Goal: Task Accomplishment & Management: Manage account settings

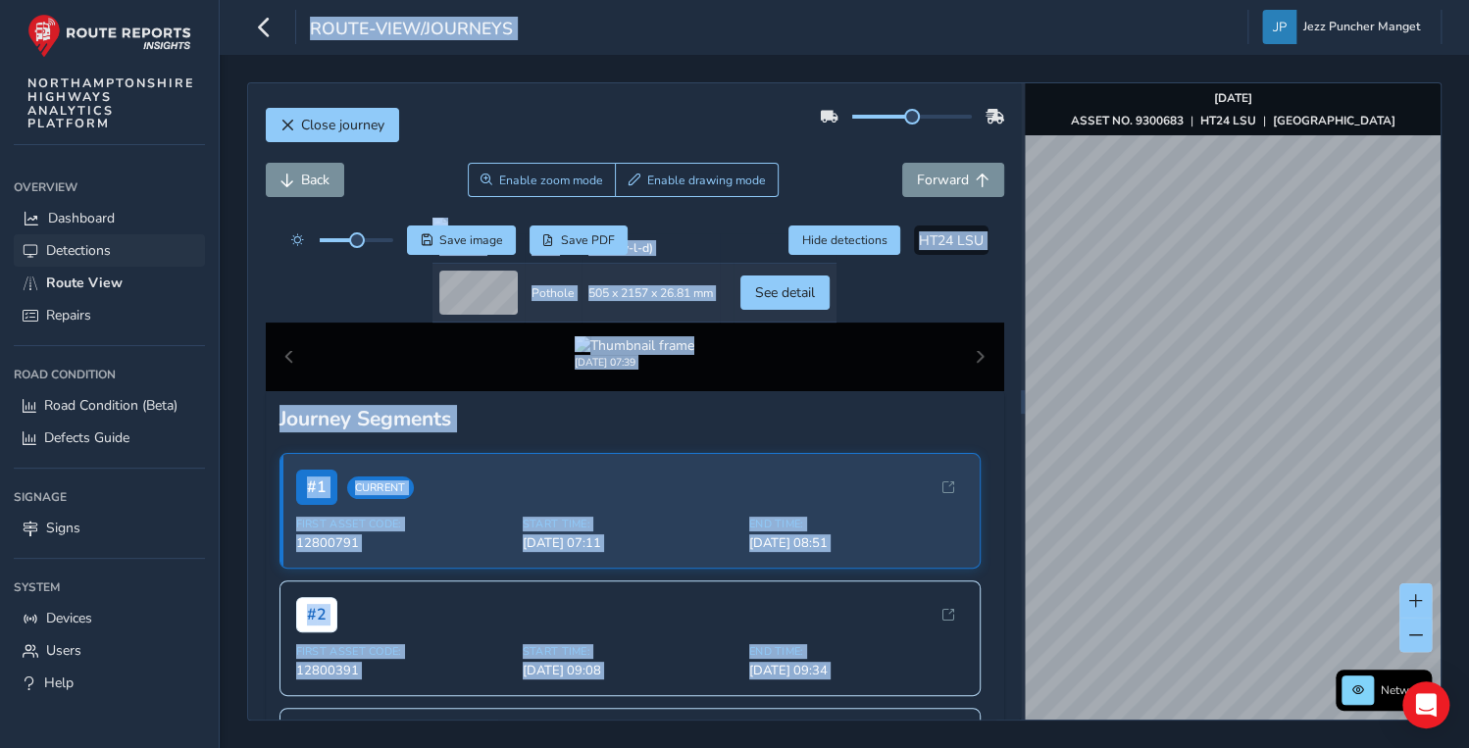
click at [49, 270] on link "Route View" at bounding box center [109, 283] width 191 height 32
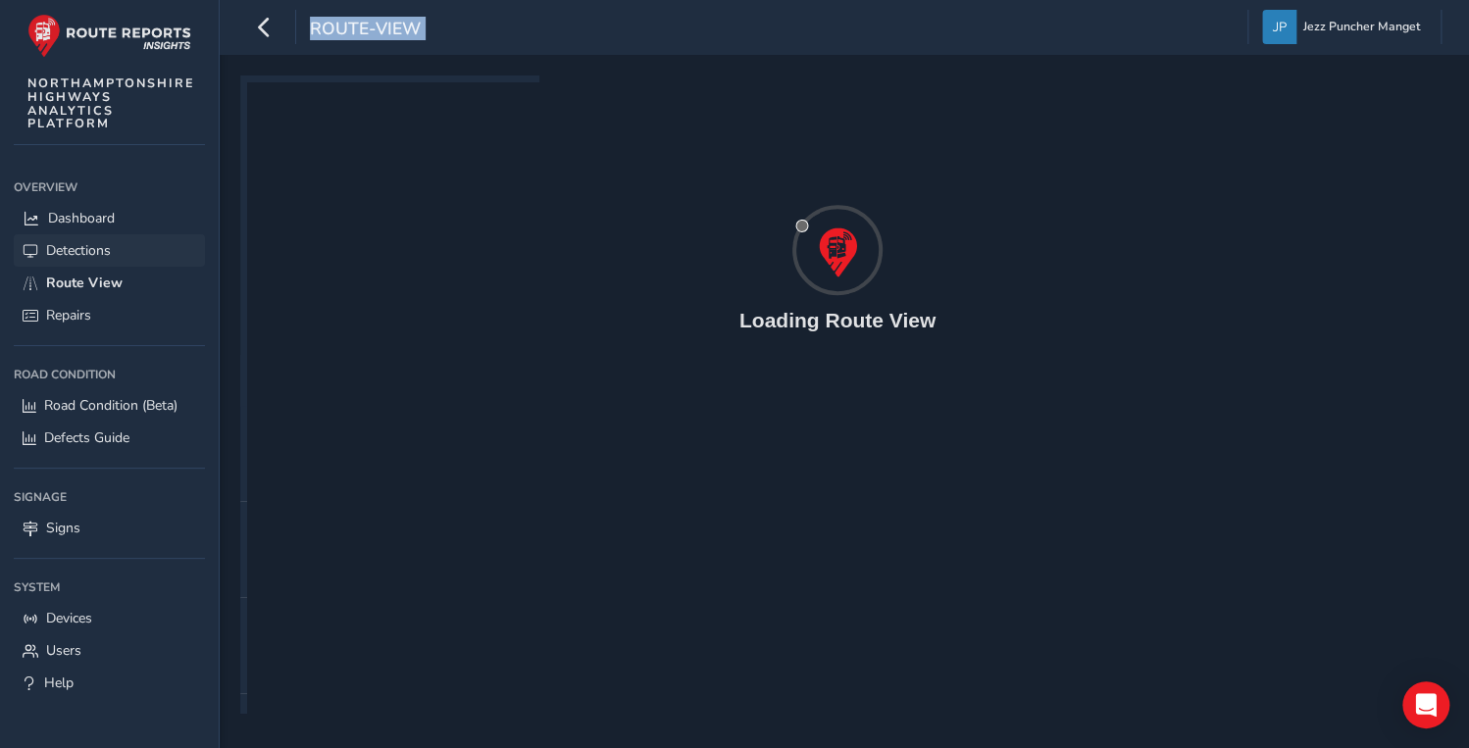
click at [67, 239] on link "Detections" at bounding box center [109, 250] width 191 height 32
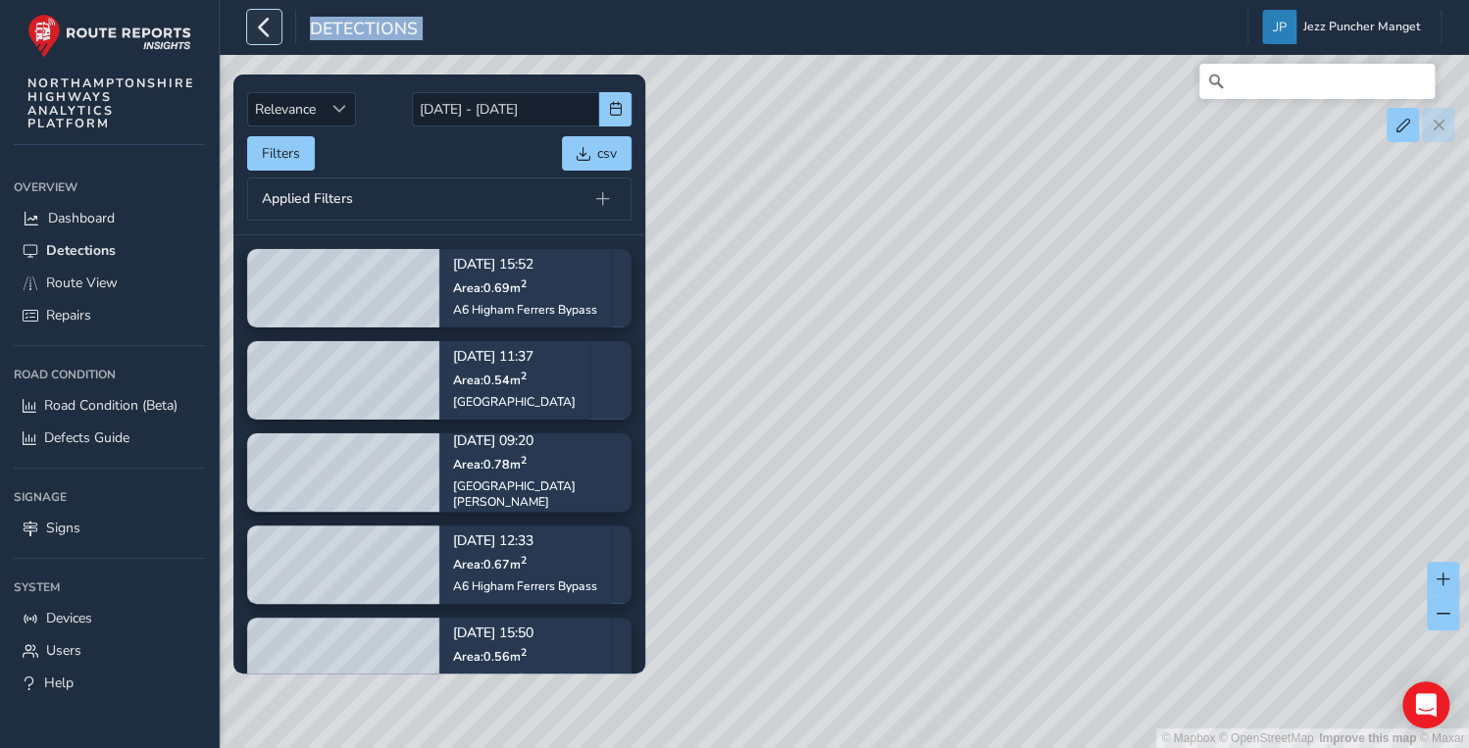
click at [276, 35] on button "button" at bounding box center [264, 27] width 34 height 34
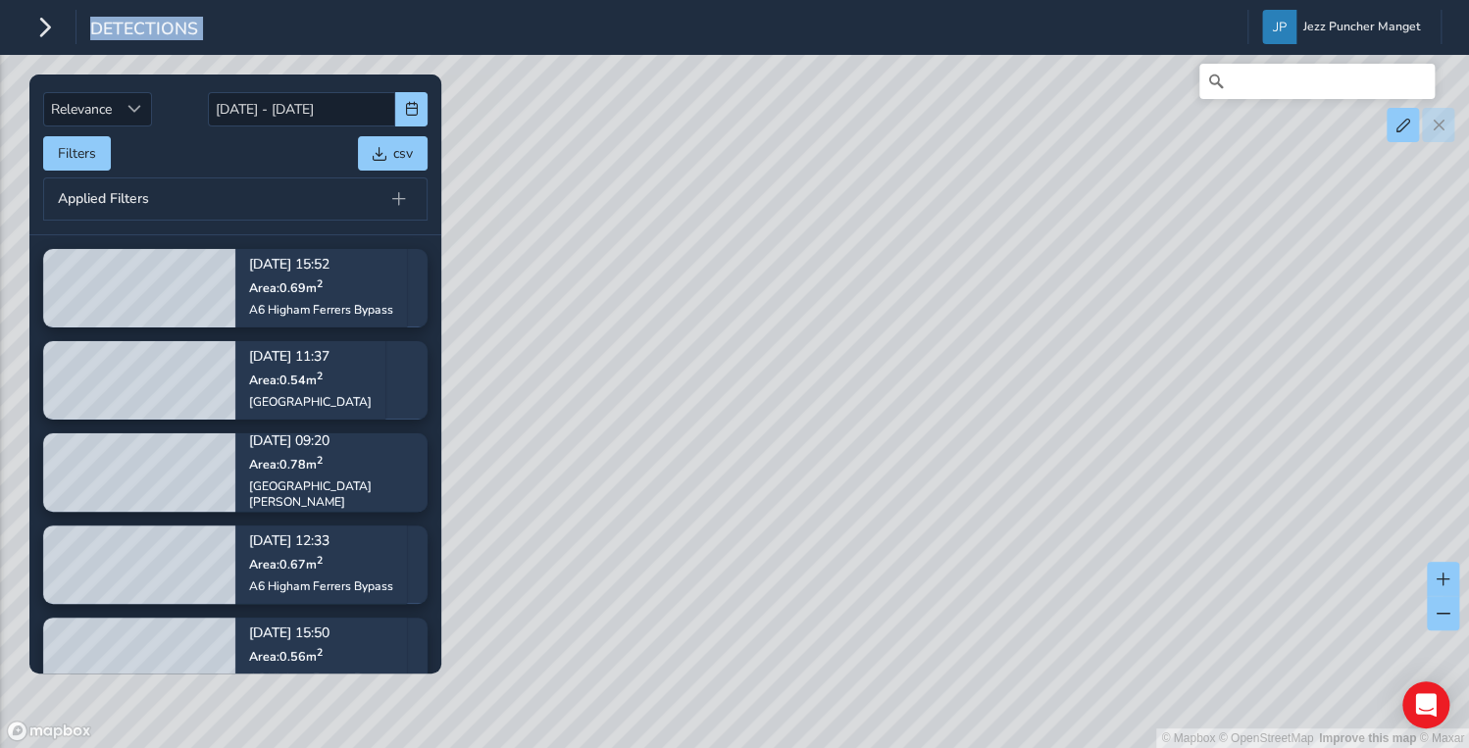
click at [776, 387] on div "© Mapbox © OpenStreetMap Improve this map © Maxar" at bounding box center [734, 374] width 1469 height 748
click at [1363, 620] on div "© Mapbox © OpenStreetMap Improve this map © Maxar" at bounding box center [734, 374] width 1469 height 748
drag, startPoint x: 1322, startPoint y: 608, endPoint x: 1309, endPoint y: 624, distance: 20.2
click at [1309, 624] on div "© Mapbox © OpenStreetMap Improve this map © Maxar" at bounding box center [734, 374] width 1469 height 748
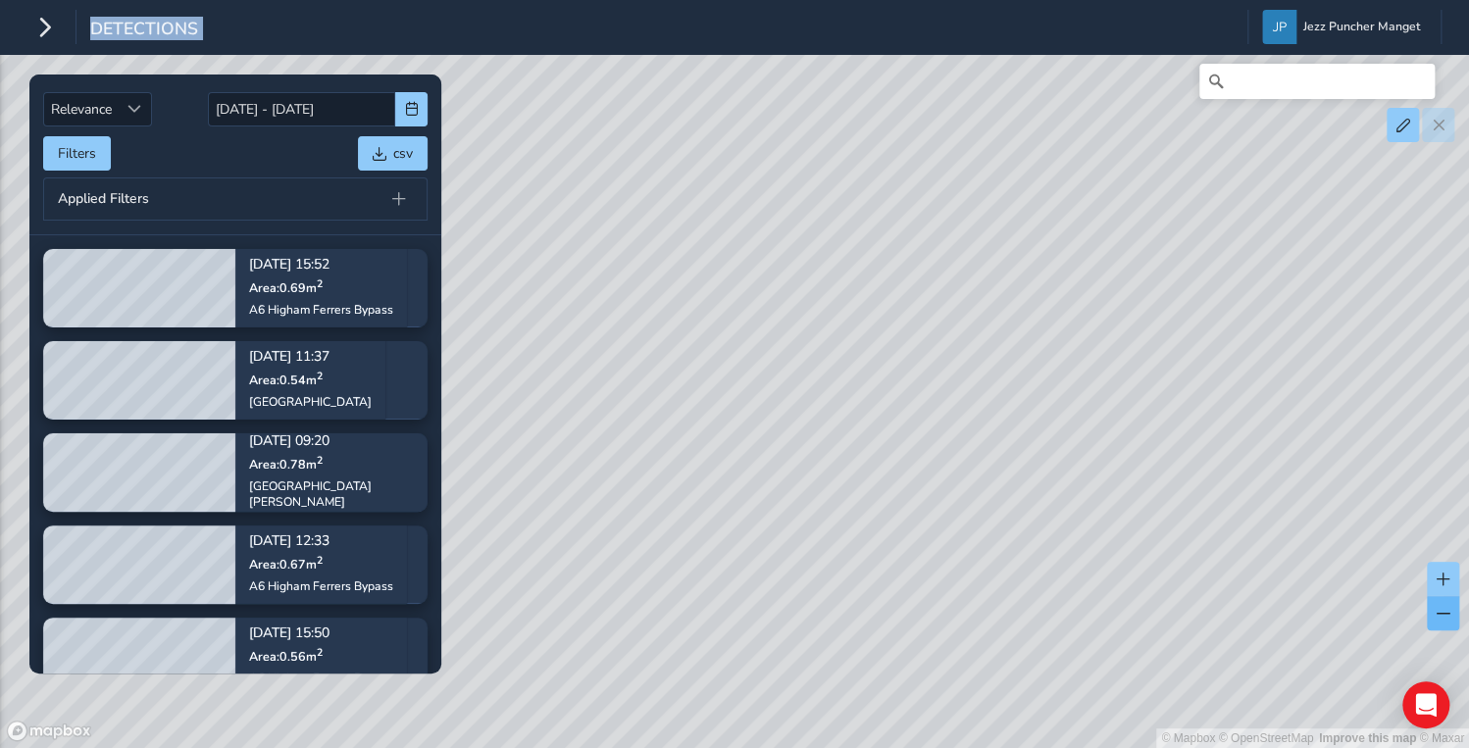
click at [1437, 621] on button at bounding box center [1443, 613] width 32 height 34
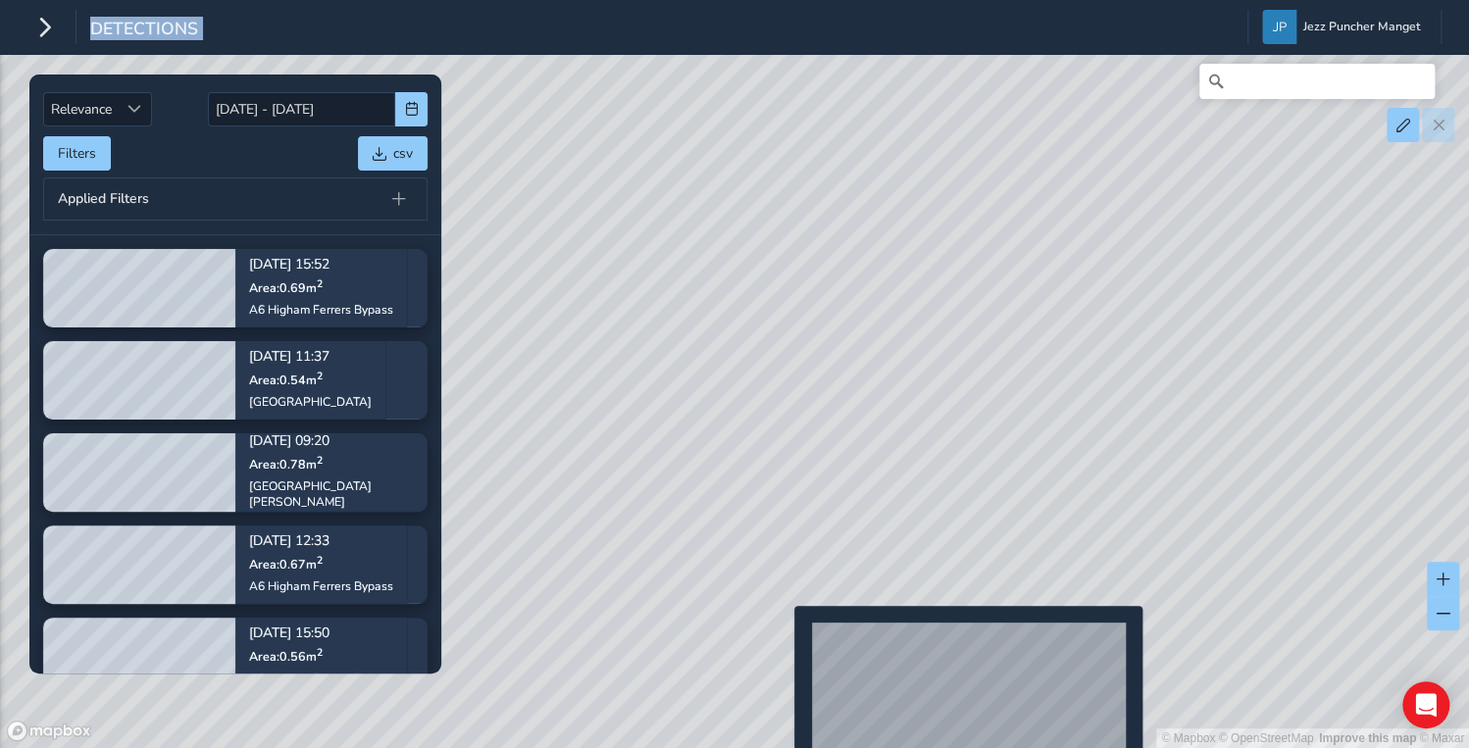
click at [783, 637] on div "© Mapbox © OpenStreetMap Improve this map © Maxar" at bounding box center [734, 374] width 1469 height 748
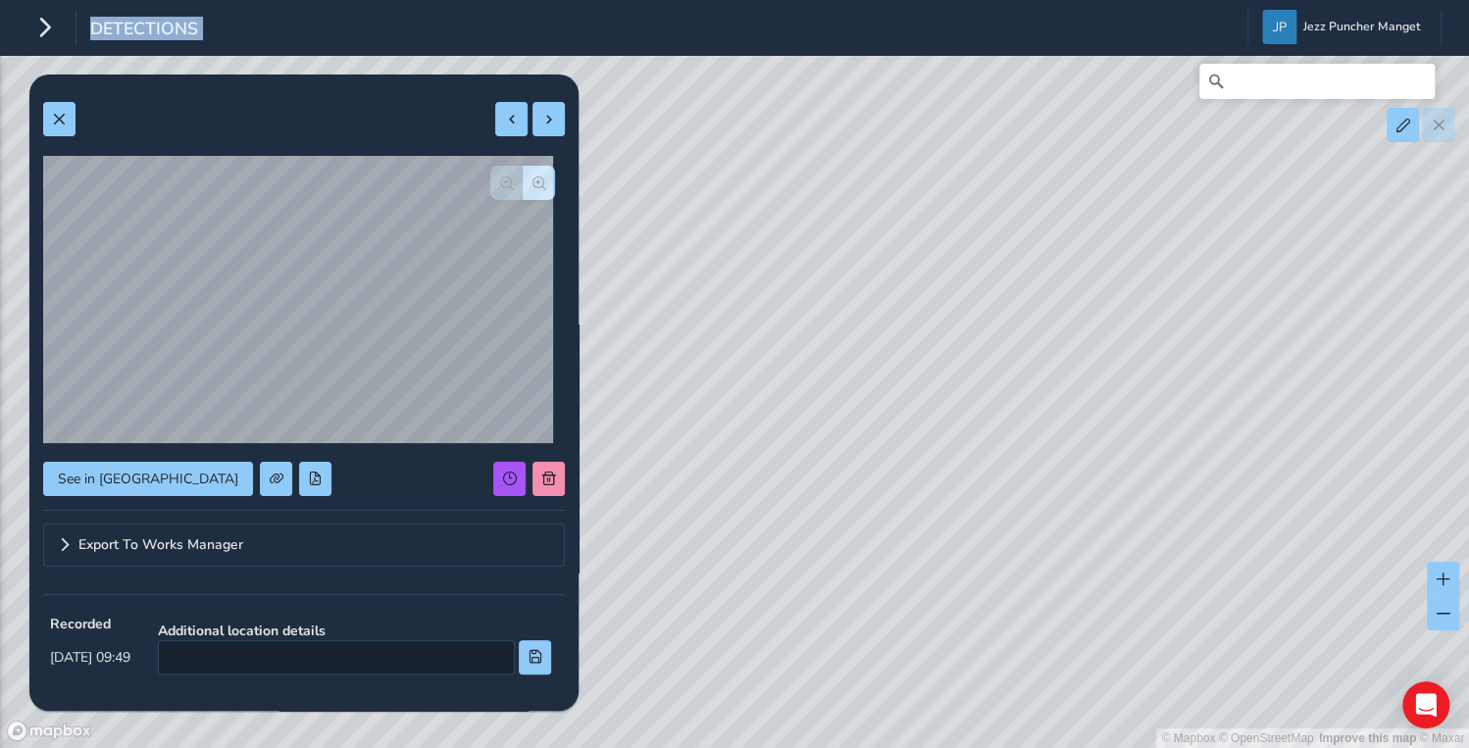
click at [894, 552] on div "© Mapbox © OpenStreetMap Improve this map © Maxar" at bounding box center [734, 374] width 1469 height 748
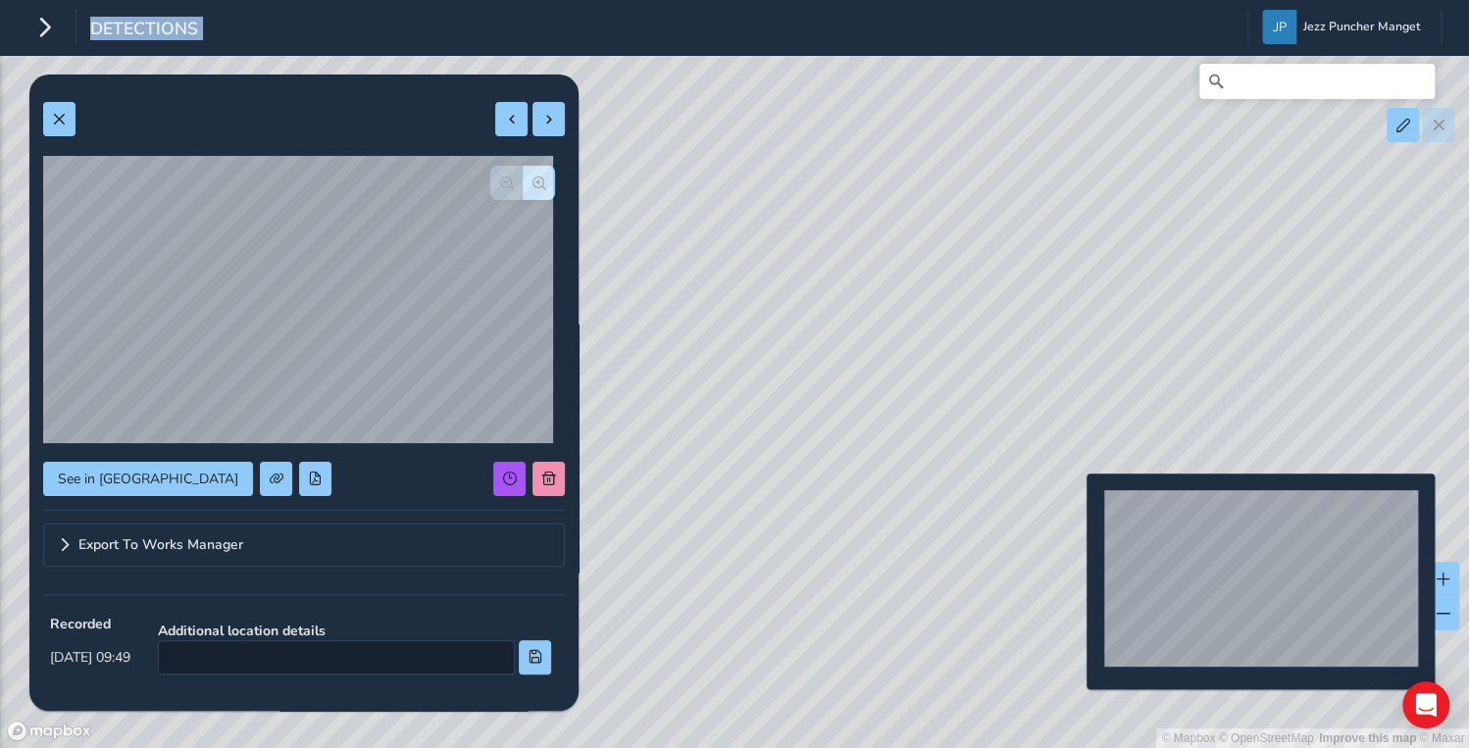
click at [1075, 505] on div "© Mapbox © OpenStreetMap Improve this map © Maxar" at bounding box center [734, 374] width 1469 height 748
type input "380"
type input "498"
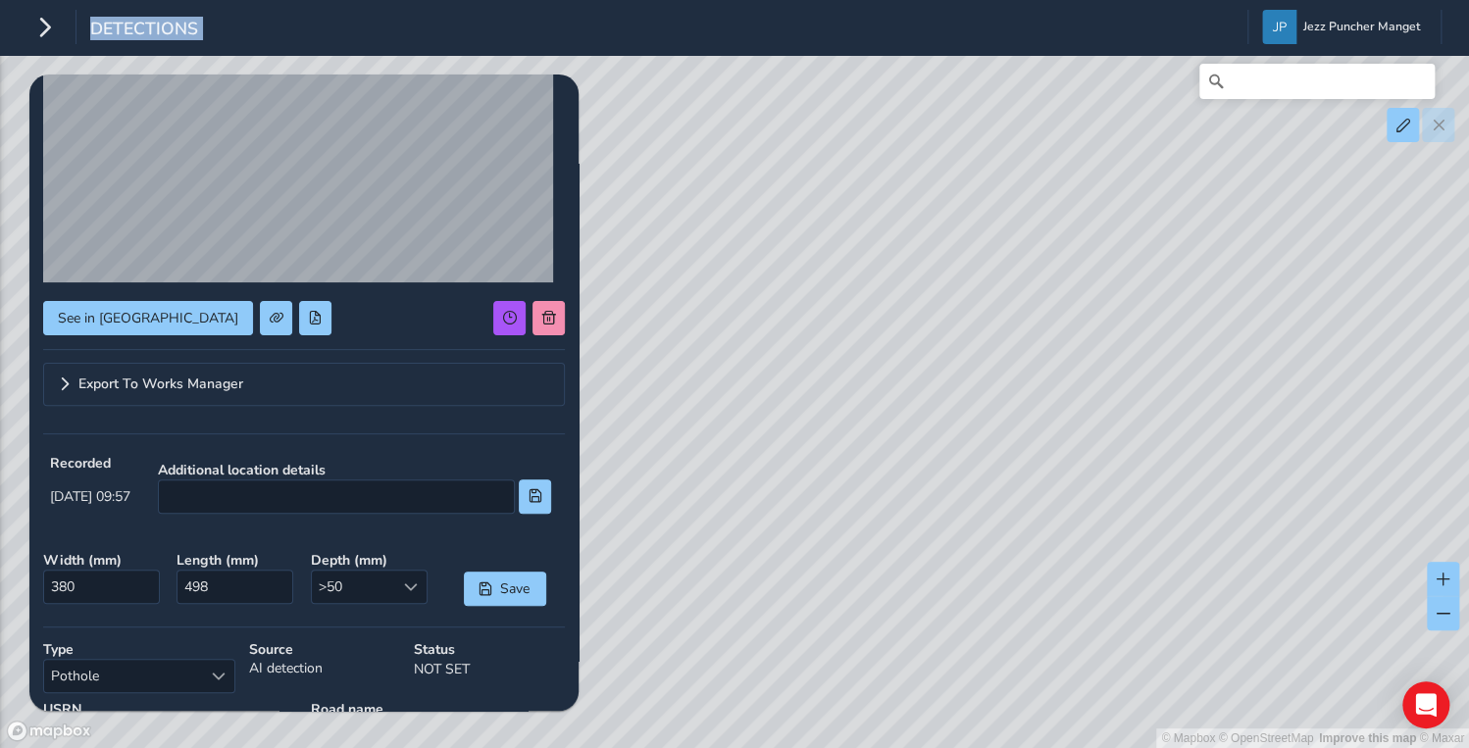
scroll to position [78, 0]
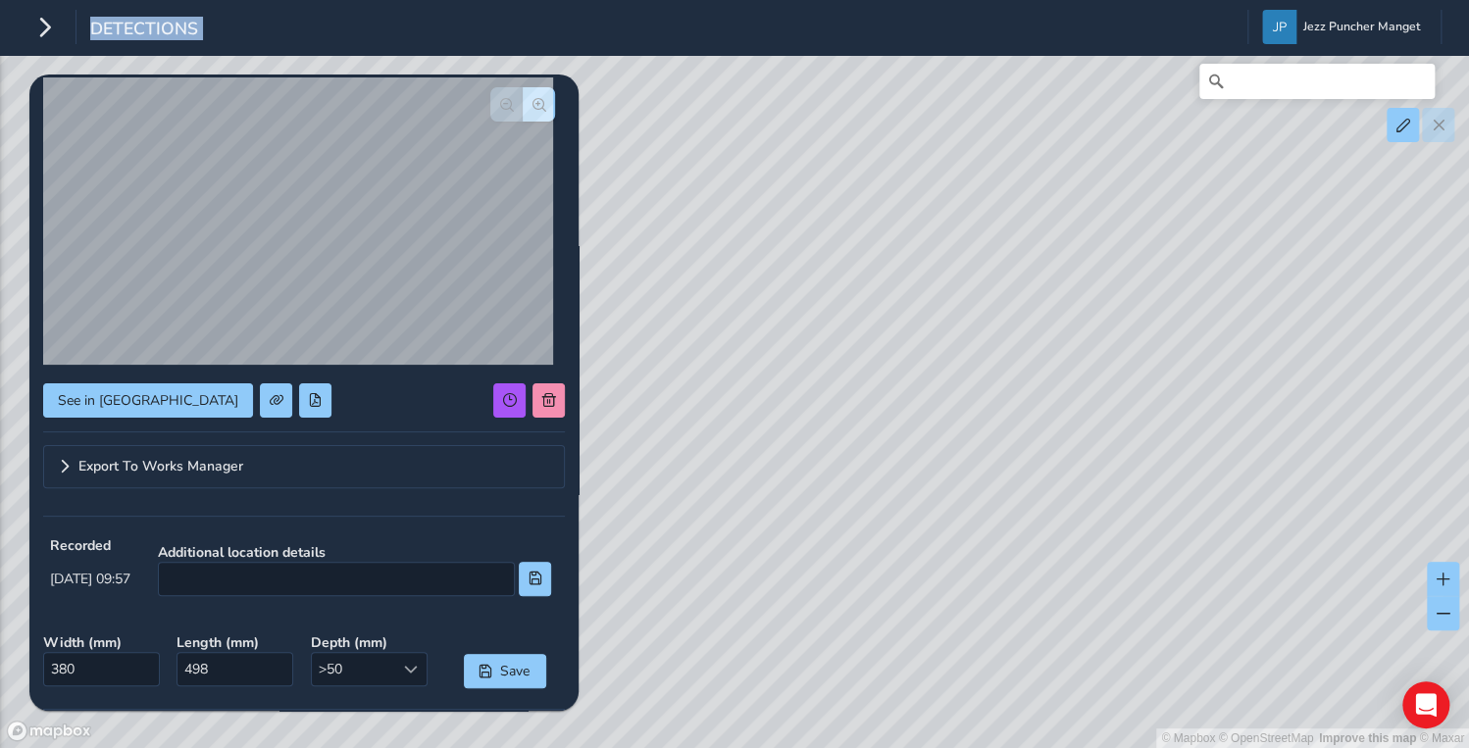
click at [984, 361] on div "© Mapbox © OpenStreetMap Improve this map © Maxar" at bounding box center [734, 374] width 1469 height 748
click at [967, 378] on div "© Mapbox © OpenStreetMap Improve this map © Maxar" at bounding box center [734, 374] width 1469 height 748
click at [33, 49] on div "Detections Jezz Puncher Manget Colour Scheme: Dark Dim Light Logout" at bounding box center [734, 27] width 1469 height 55
click at [44, 35] on icon "button" at bounding box center [44, 27] width 21 height 34
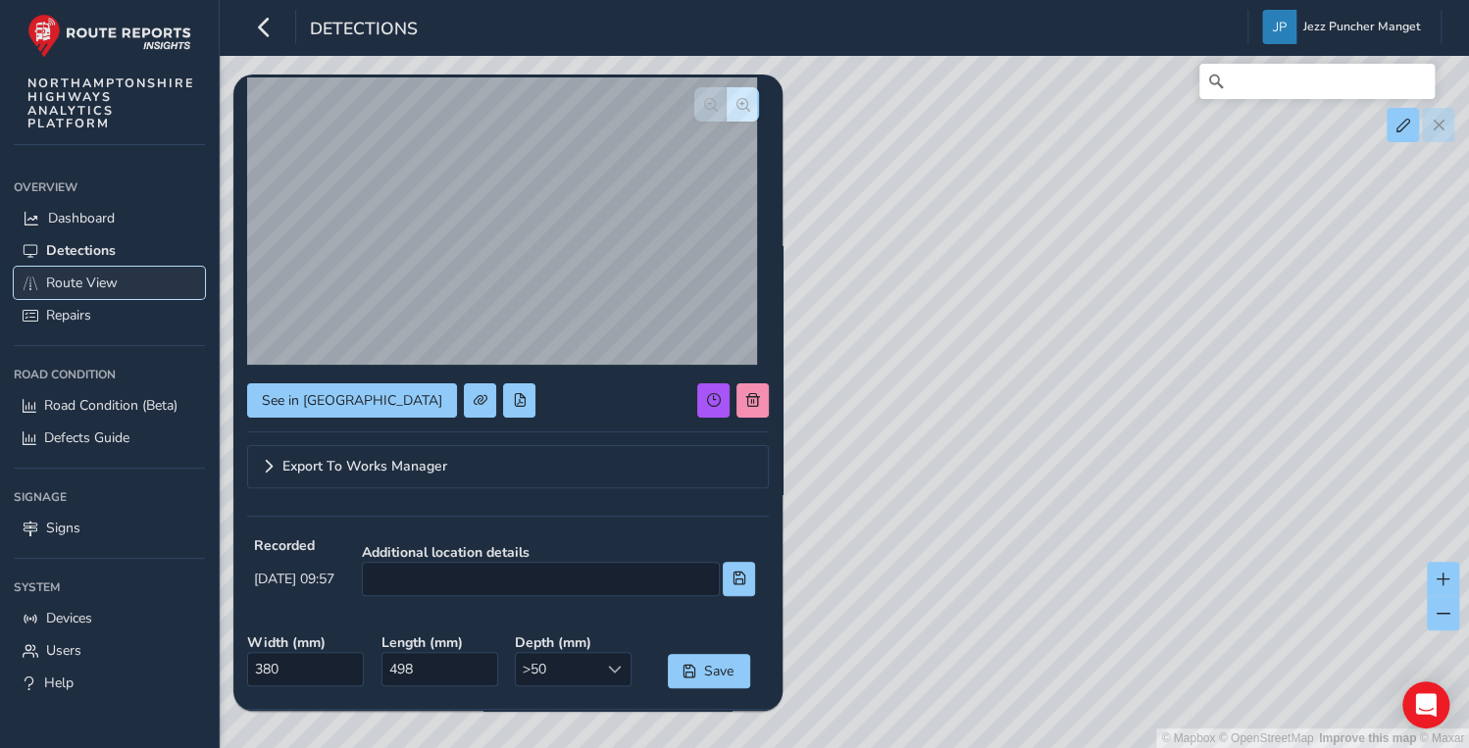
click at [89, 286] on span "Route View" at bounding box center [82, 283] width 72 height 19
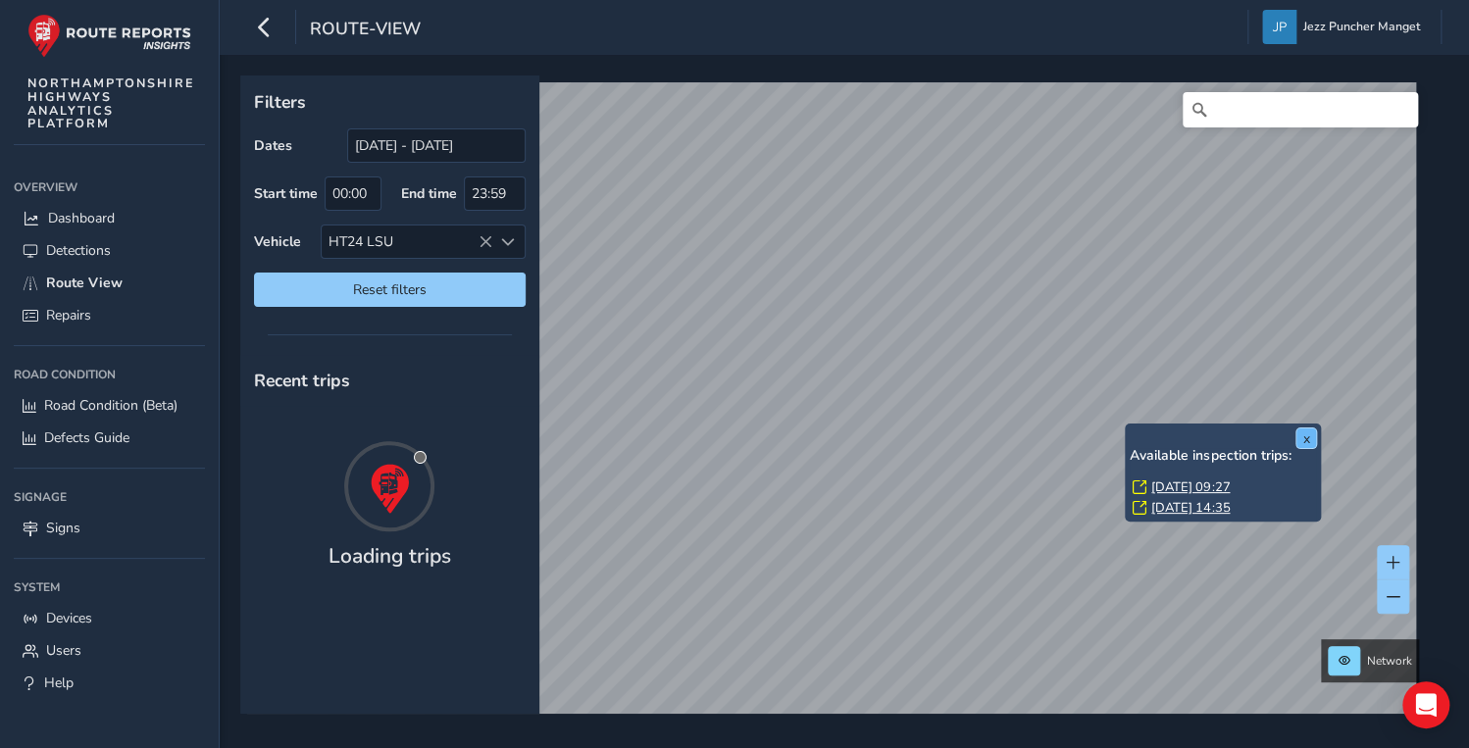
click at [1304, 433] on button "x" at bounding box center [1306, 439] width 20 height 20
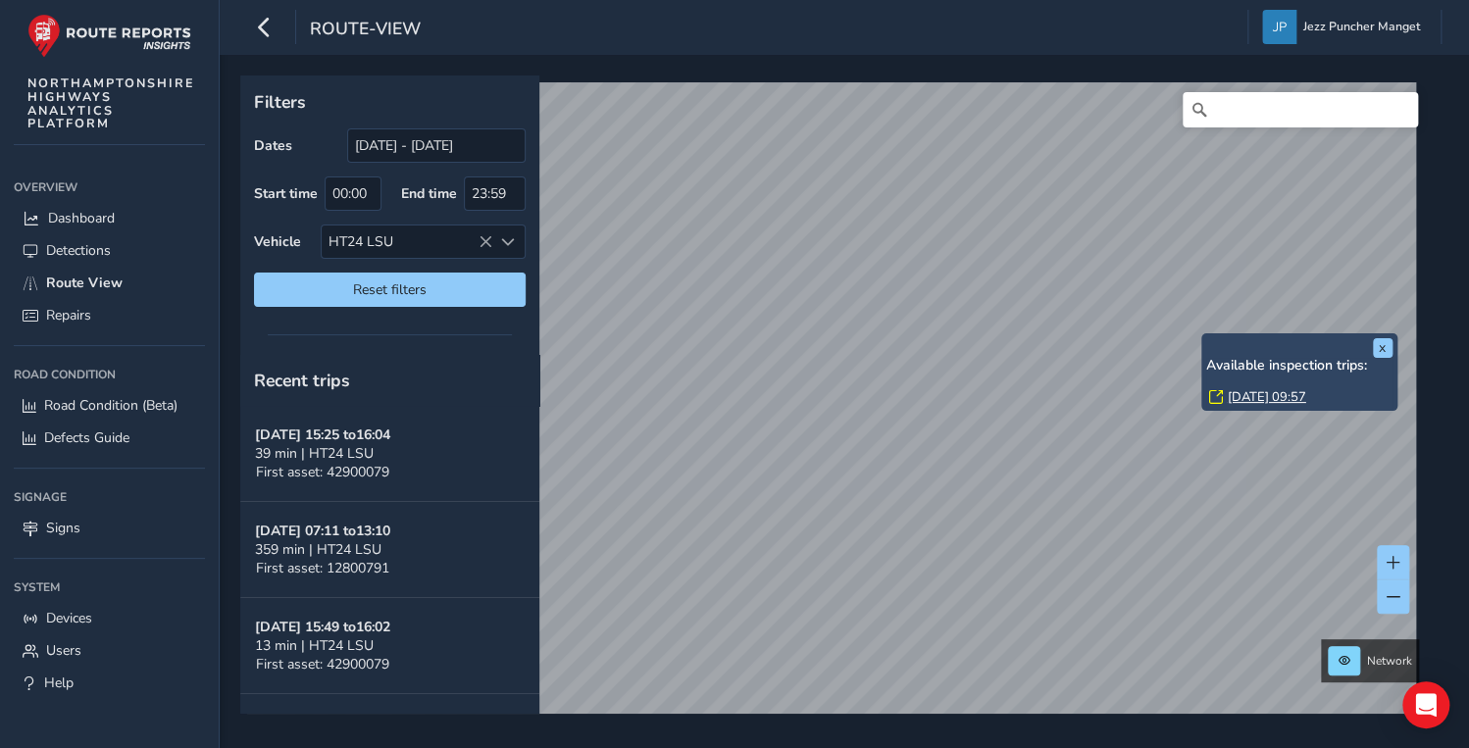
click at [1202, 333] on div "x Available inspection trips: [DATE] 09:57" at bounding box center [1299, 371] width 196 height 77
click at [1201, 349] on div "x Available inspection trips: [DATE] 09:57" at bounding box center [1299, 371] width 196 height 77
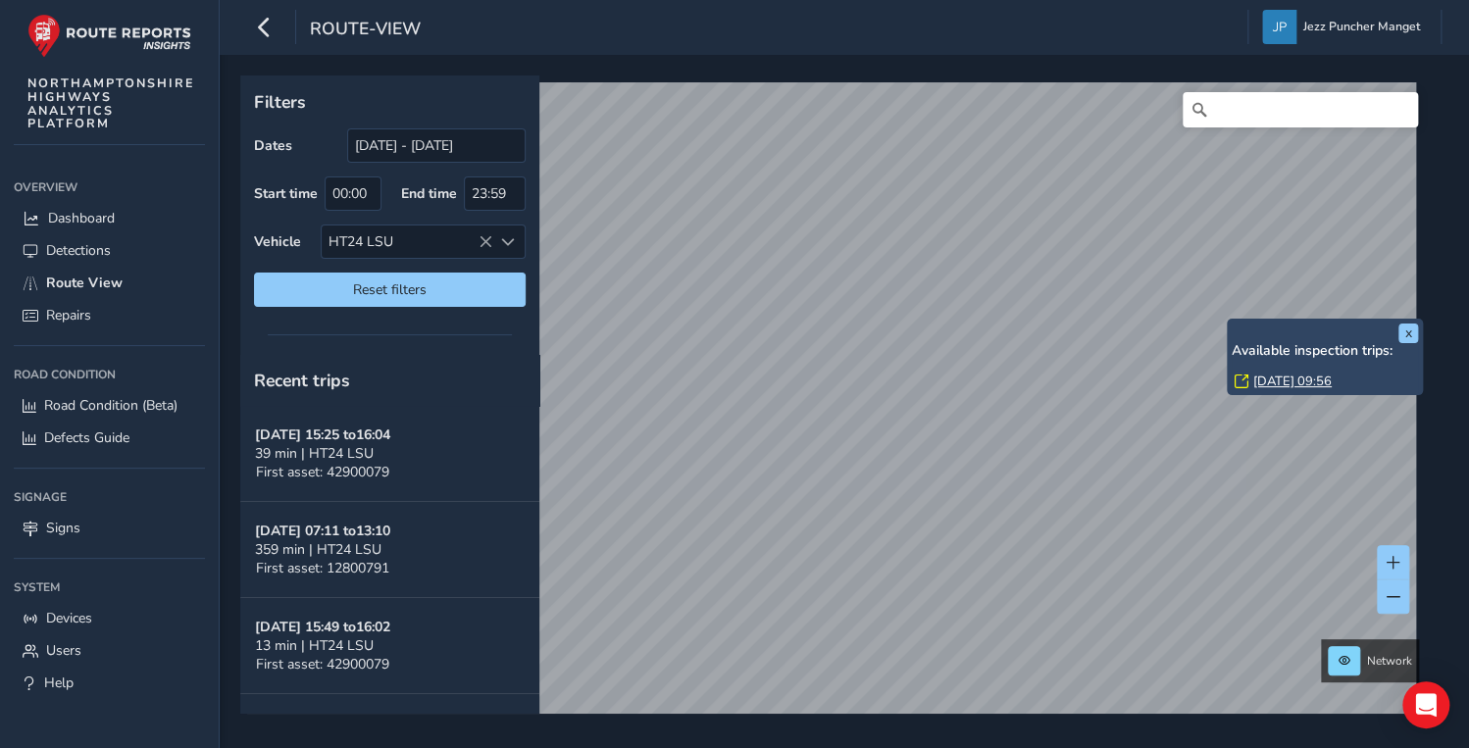
click at [1233, 319] on div "x Available inspection trips: [DATE] 09:56" at bounding box center [1325, 357] width 196 height 77
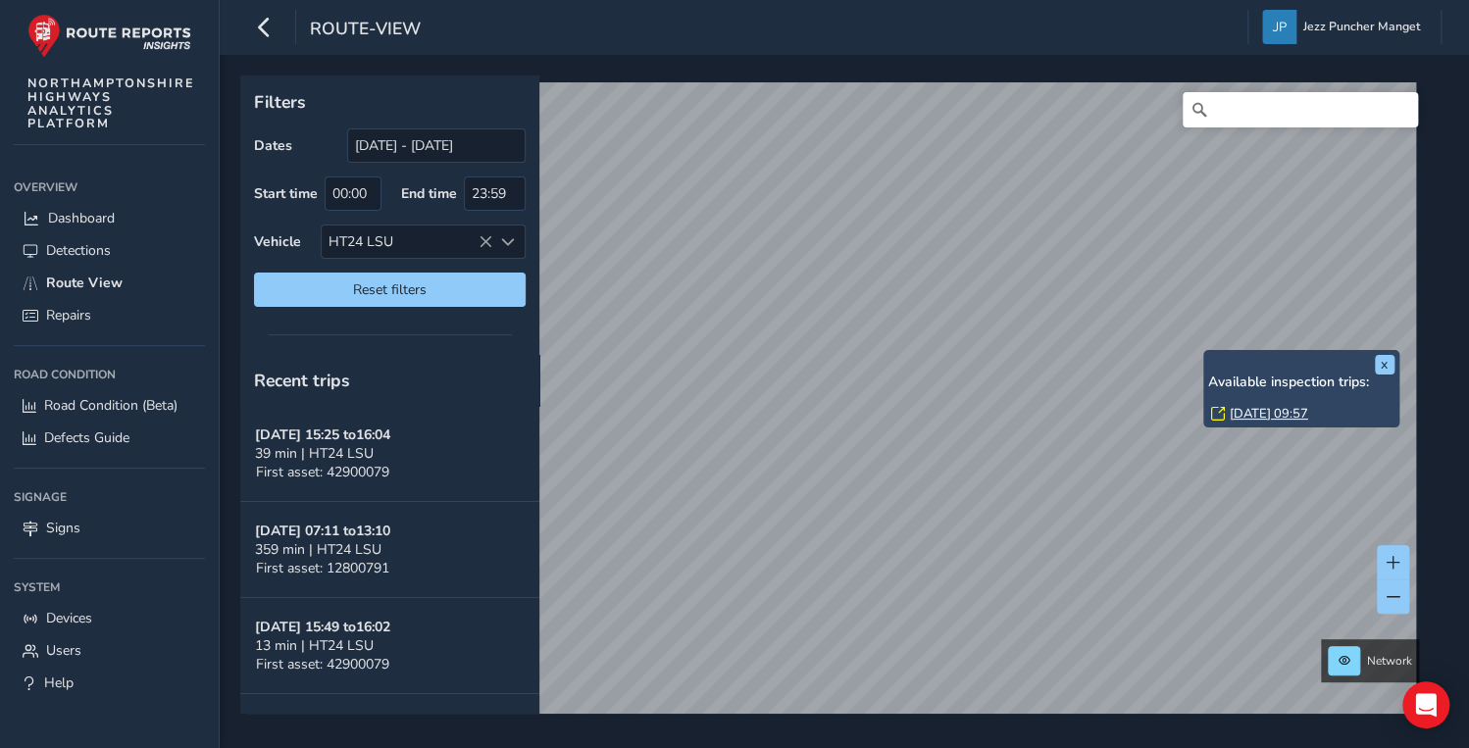
click at [1208, 355] on div "x Available inspection trips: [DATE] 09:57" at bounding box center [1301, 389] width 186 height 68
click at [1251, 407] on link "[DATE] 09:57" at bounding box center [1269, 413] width 78 height 18
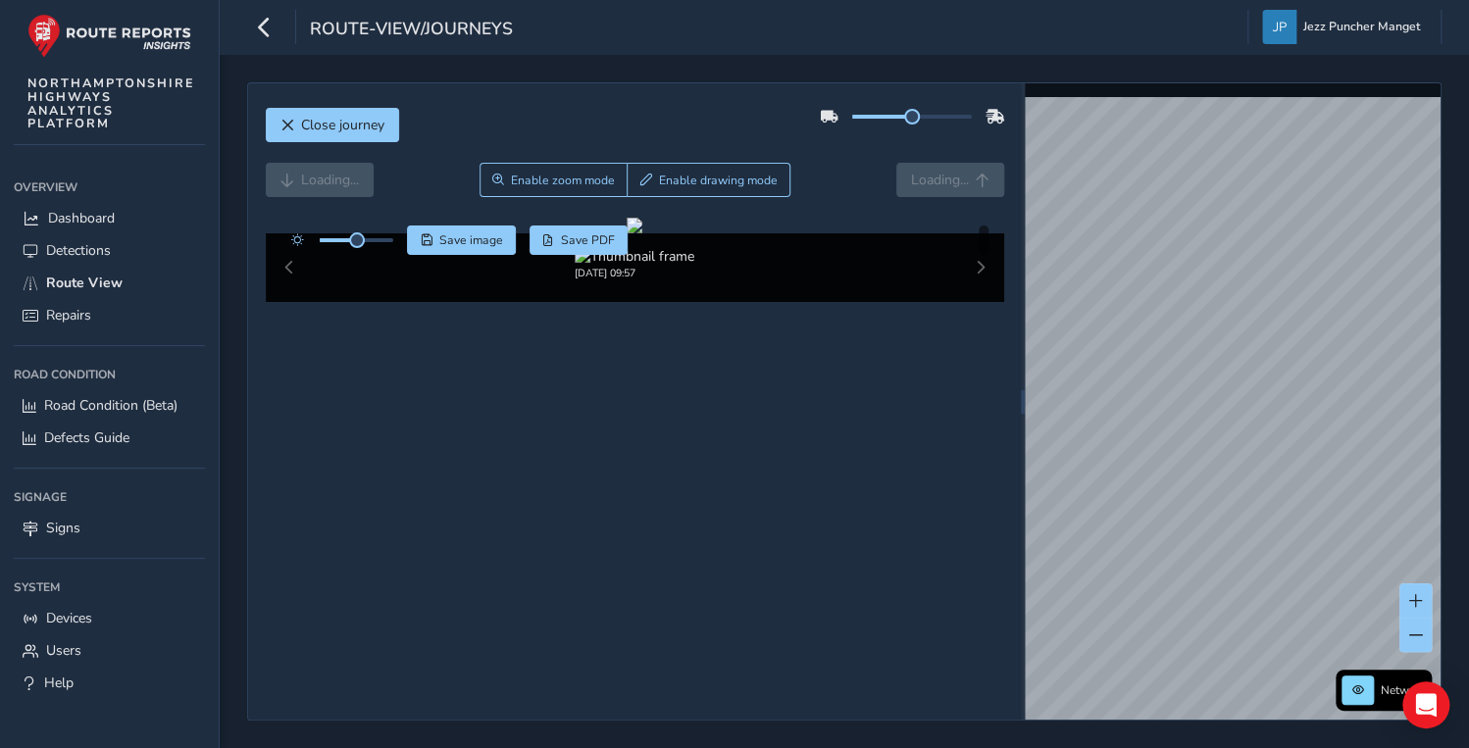
click at [285, 302] on div "[DATE] 09:57" at bounding box center [635, 267] width 738 height 69
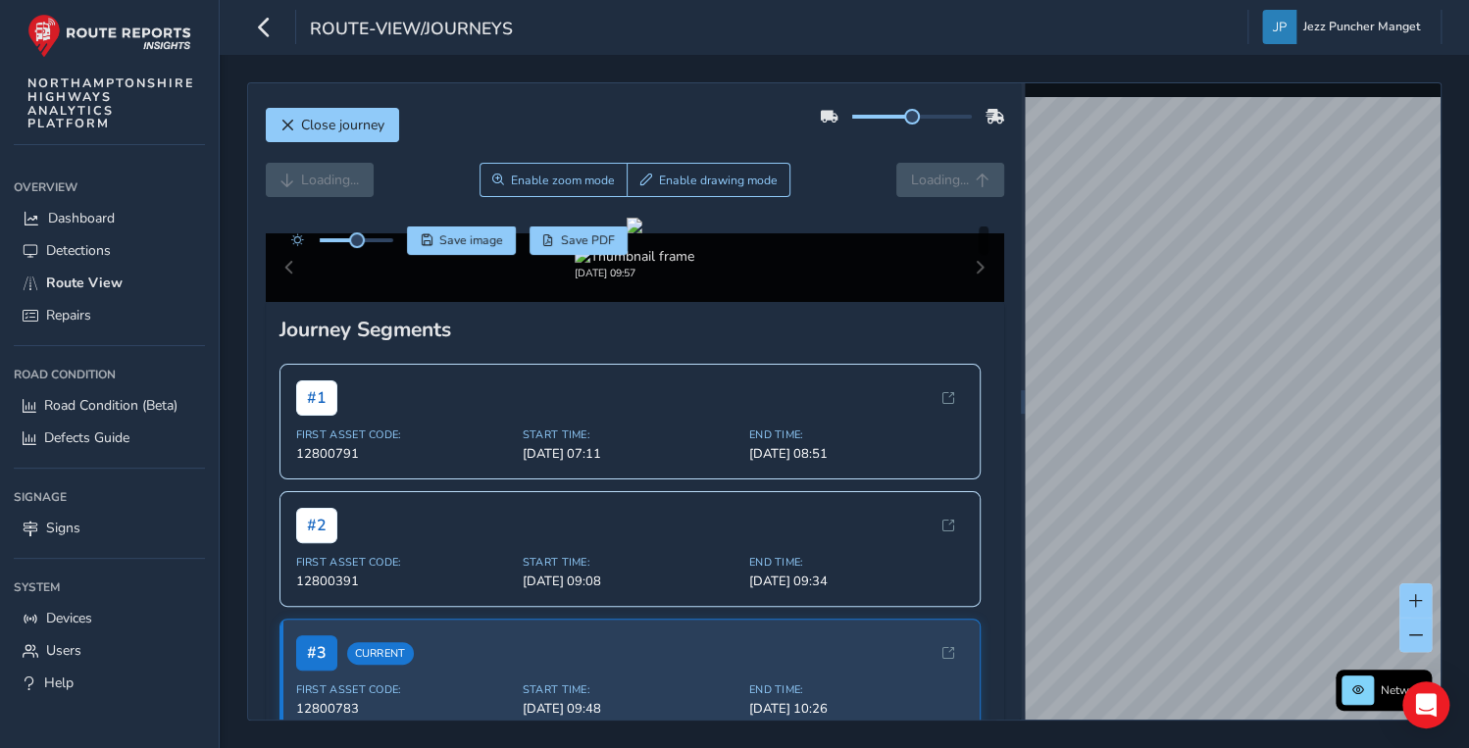
click at [283, 302] on div "[DATE] 09:57" at bounding box center [635, 267] width 738 height 69
click at [286, 302] on div "[DATE] 09:57" at bounding box center [635, 267] width 738 height 69
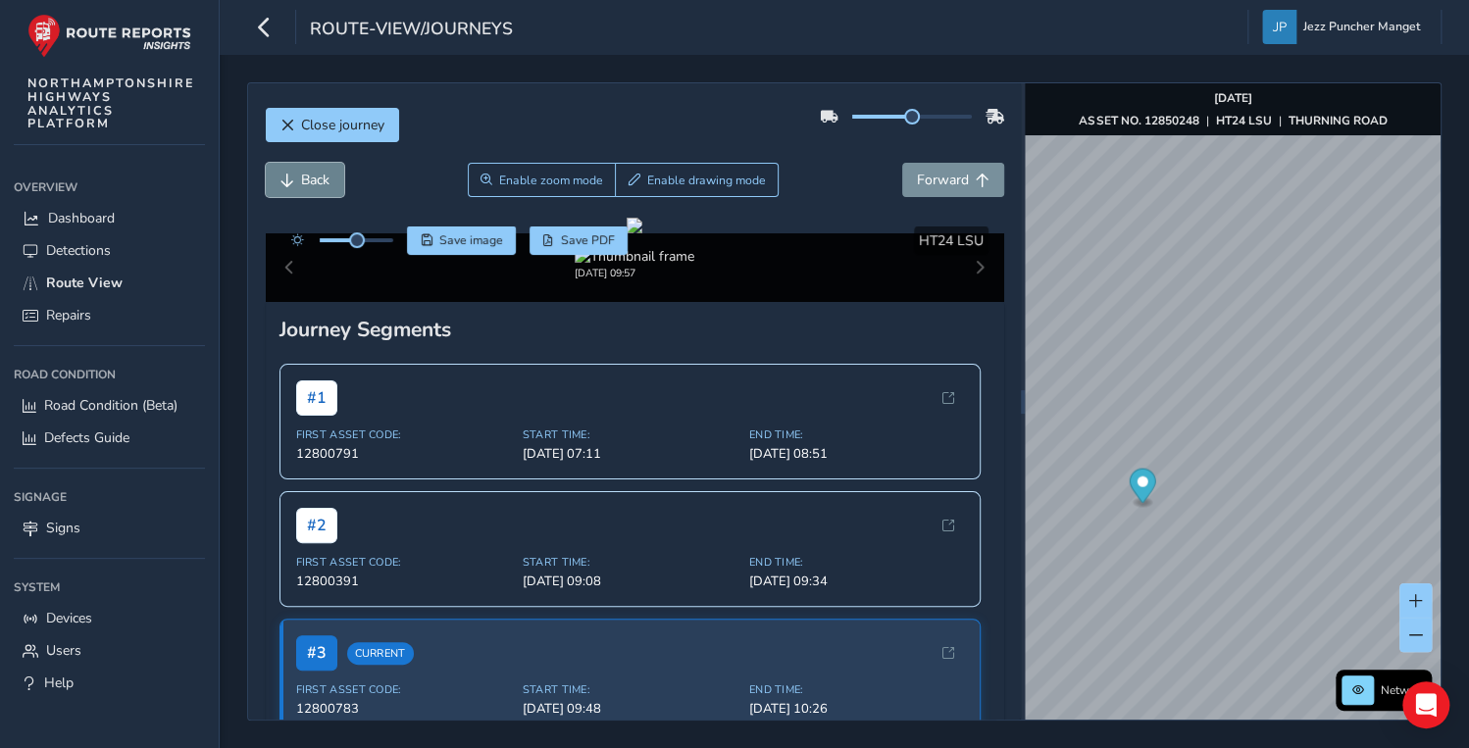
click at [318, 187] on span "Back" at bounding box center [315, 180] width 28 height 19
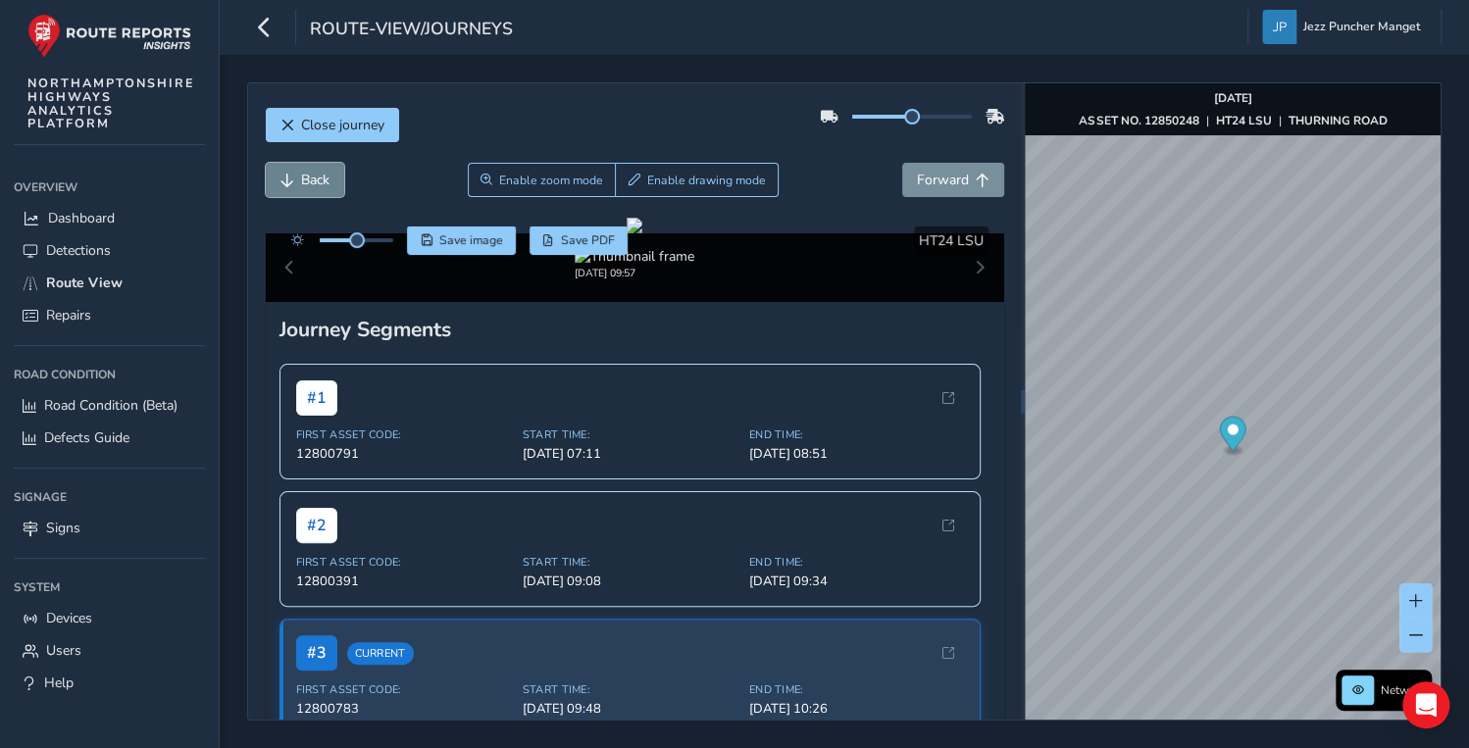
click at [318, 187] on span "Back" at bounding box center [315, 180] width 28 height 19
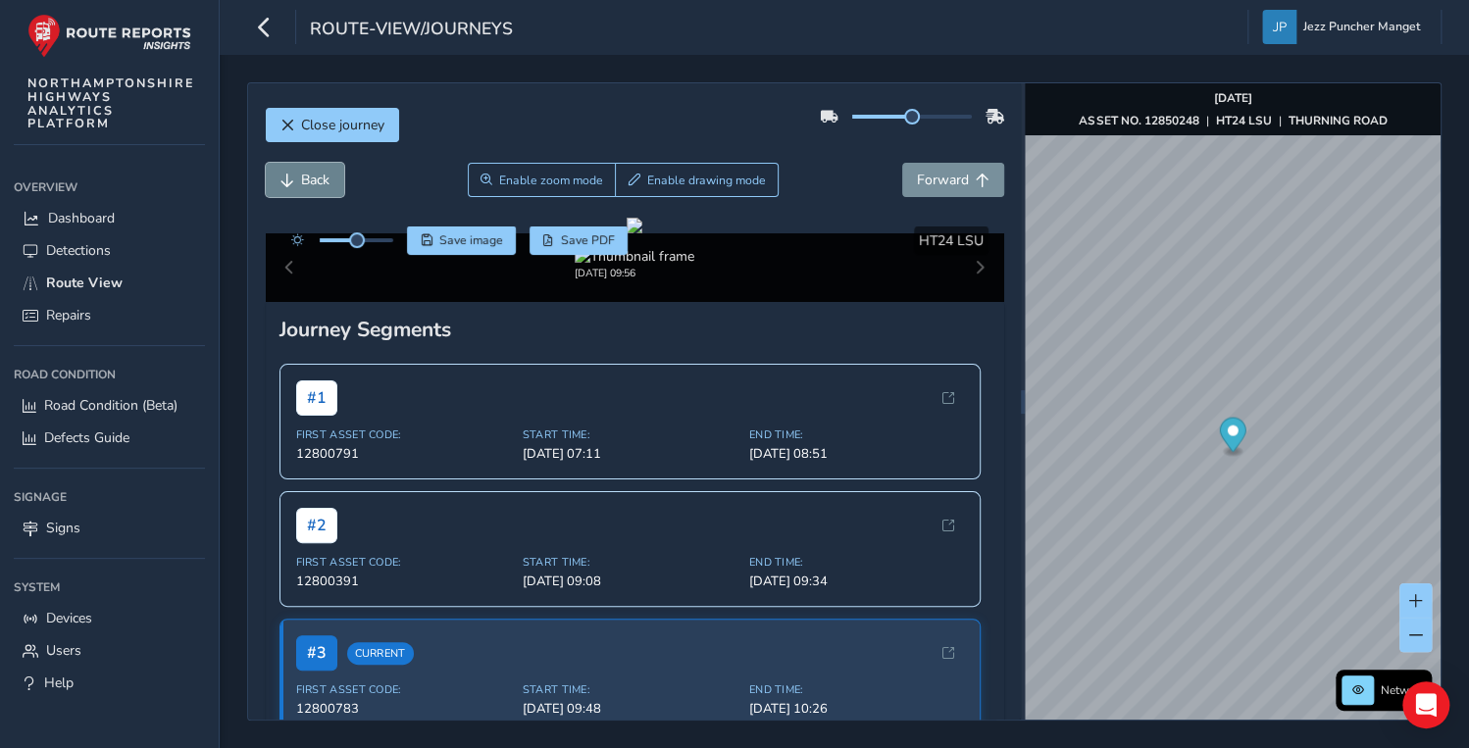
click at [318, 187] on span "Back" at bounding box center [315, 180] width 28 height 19
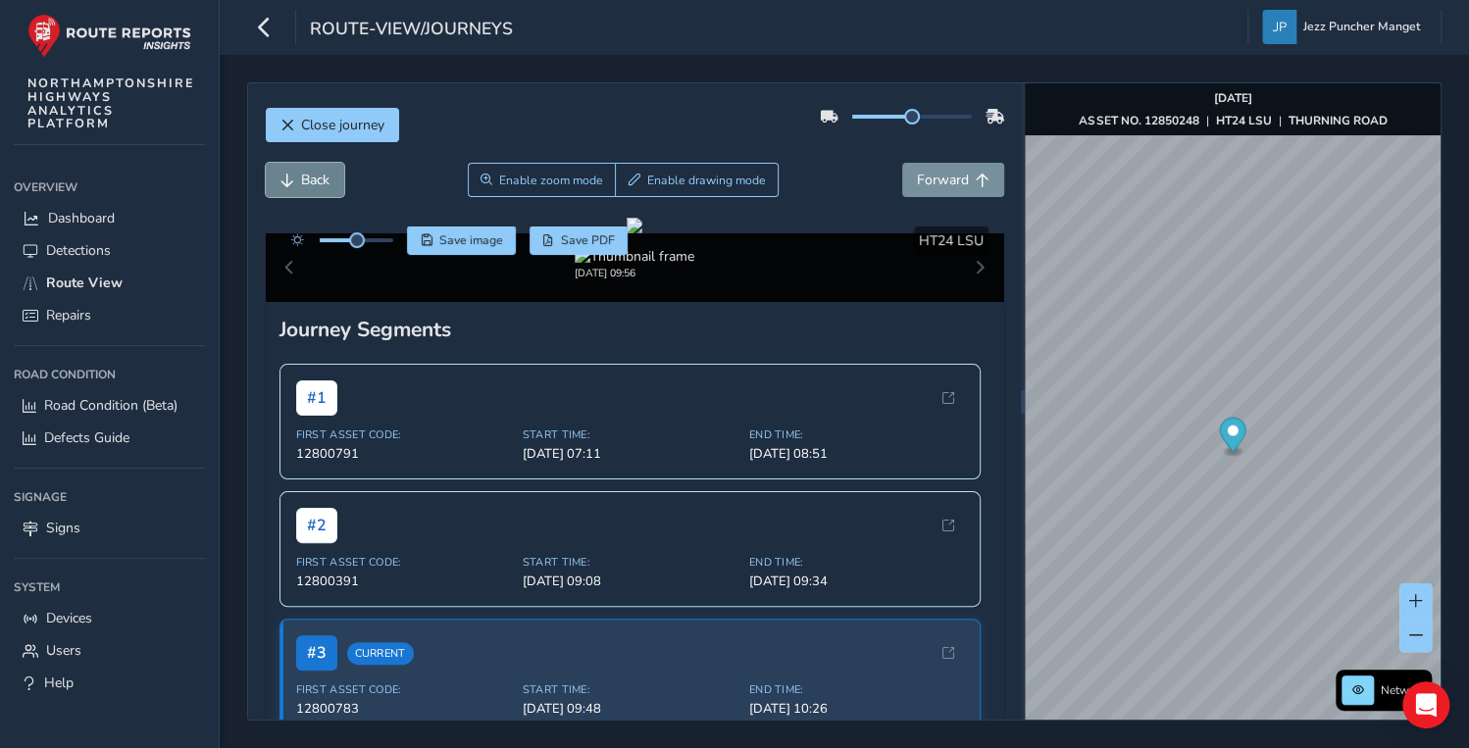
click at [318, 187] on span "Back" at bounding box center [315, 180] width 28 height 19
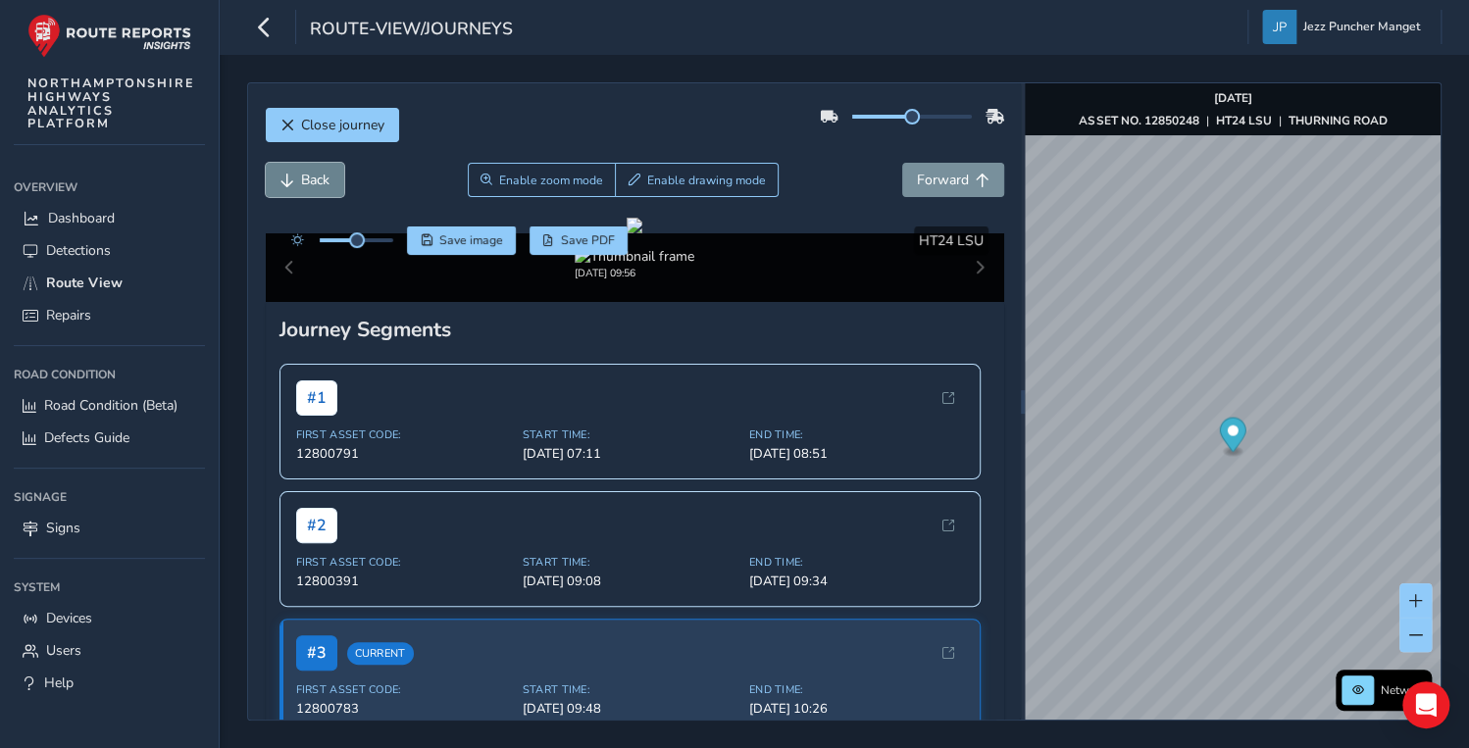
click at [318, 187] on span "Back" at bounding box center [315, 180] width 28 height 19
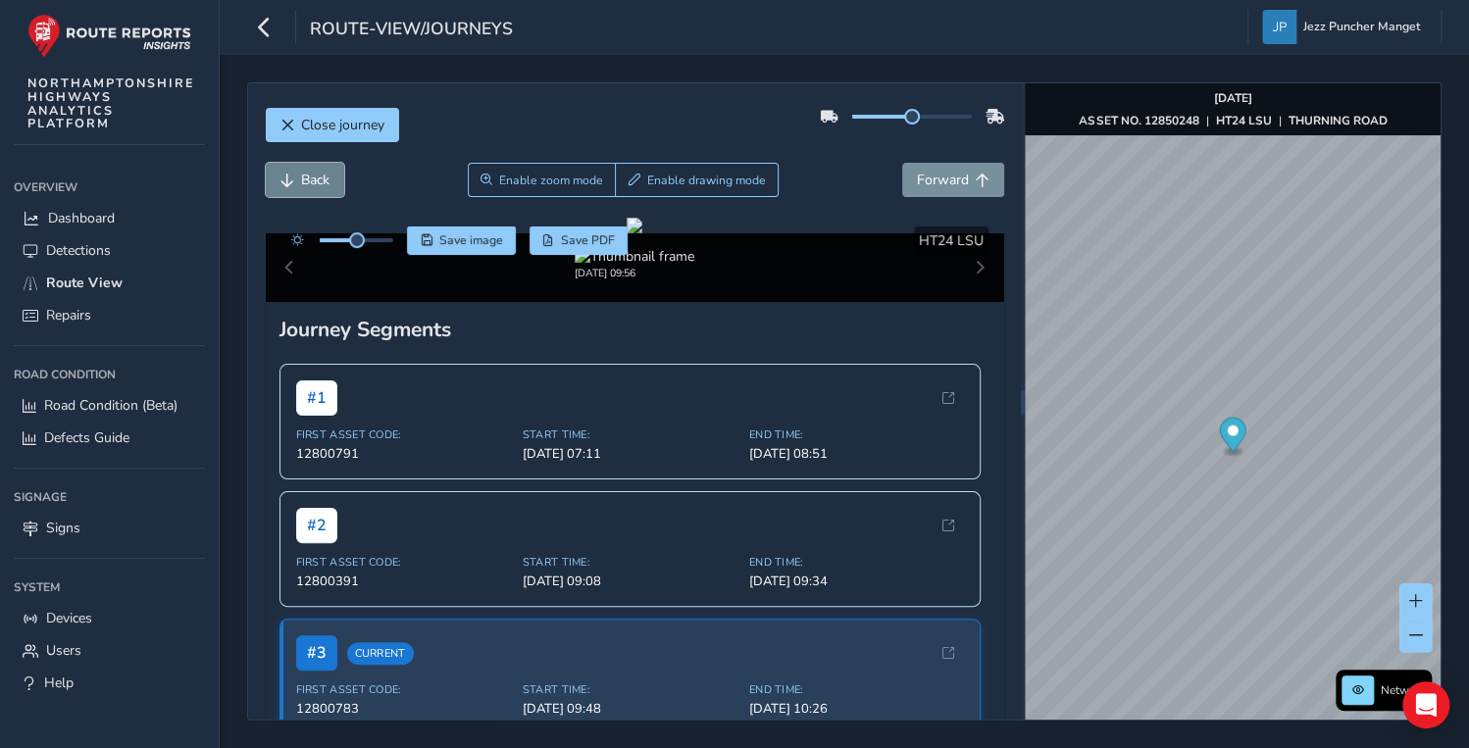
click at [318, 187] on span "Back" at bounding box center [315, 180] width 28 height 19
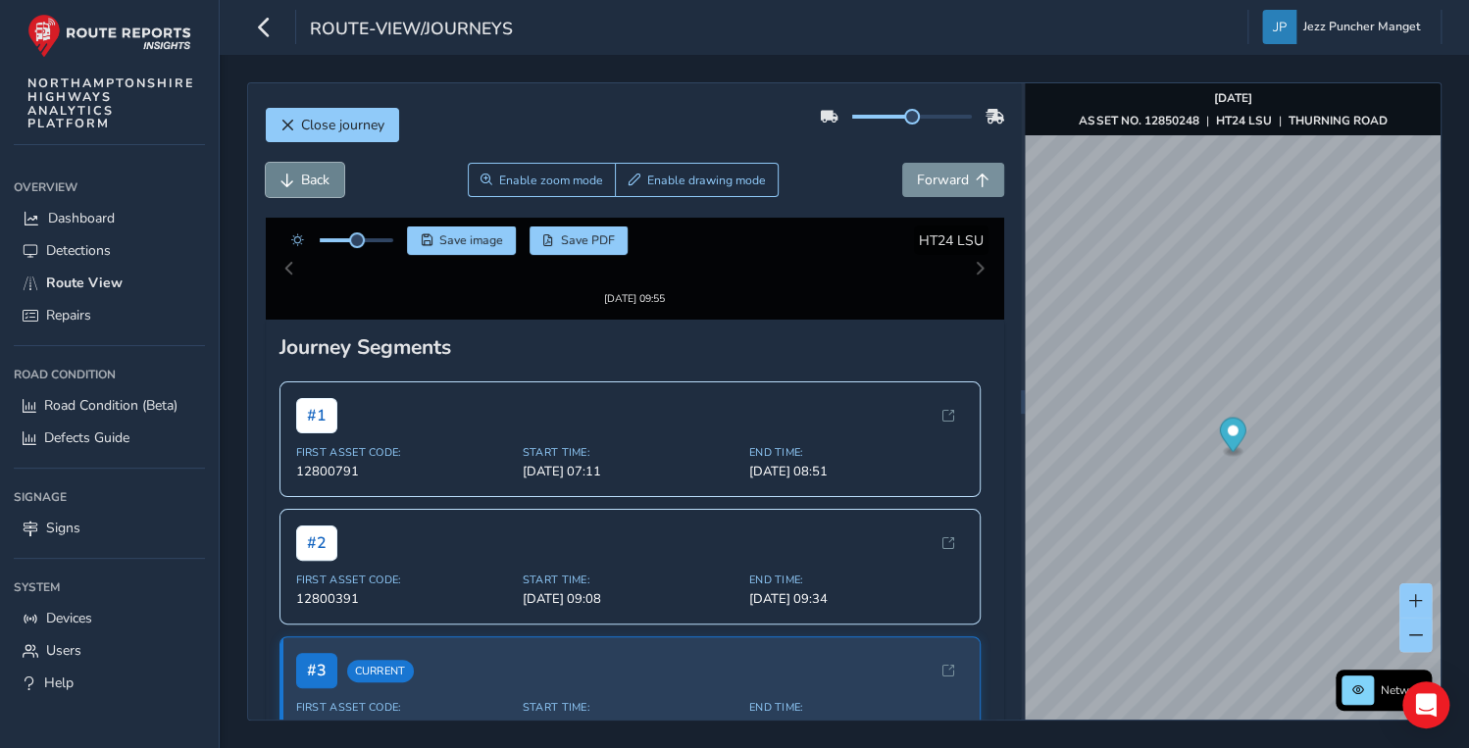
click at [318, 187] on span "Back" at bounding box center [315, 180] width 28 height 19
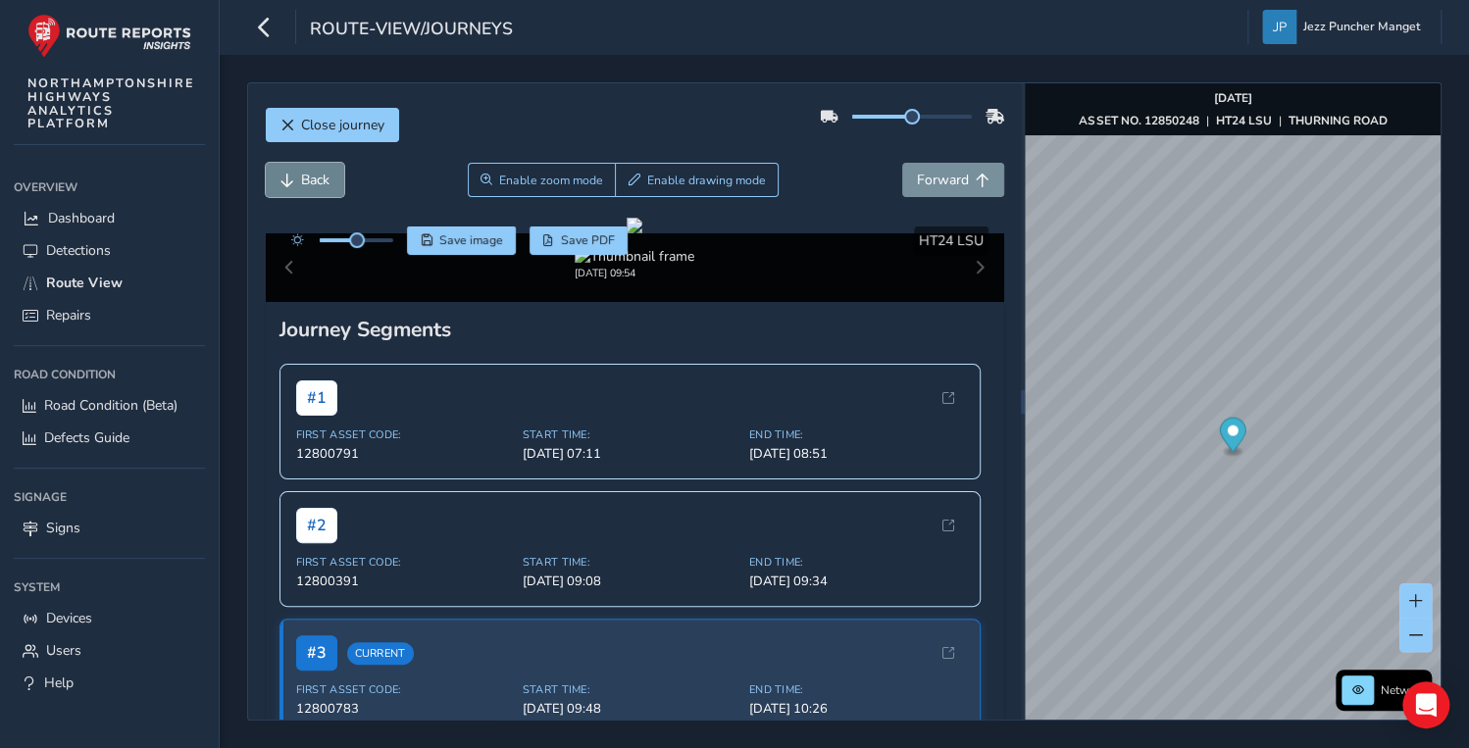
click at [318, 187] on span "Back" at bounding box center [315, 180] width 28 height 19
click at [922, 160] on div "Close journey" at bounding box center [635, 132] width 738 height 63
click at [917, 171] on span "Forward" at bounding box center [943, 180] width 52 height 19
click at [926, 161] on div "Close journey" at bounding box center [635, 132] width 738 height 63
click at [929, 177] on span "Forward" at bounding box center [943, 180] width 52 height 19
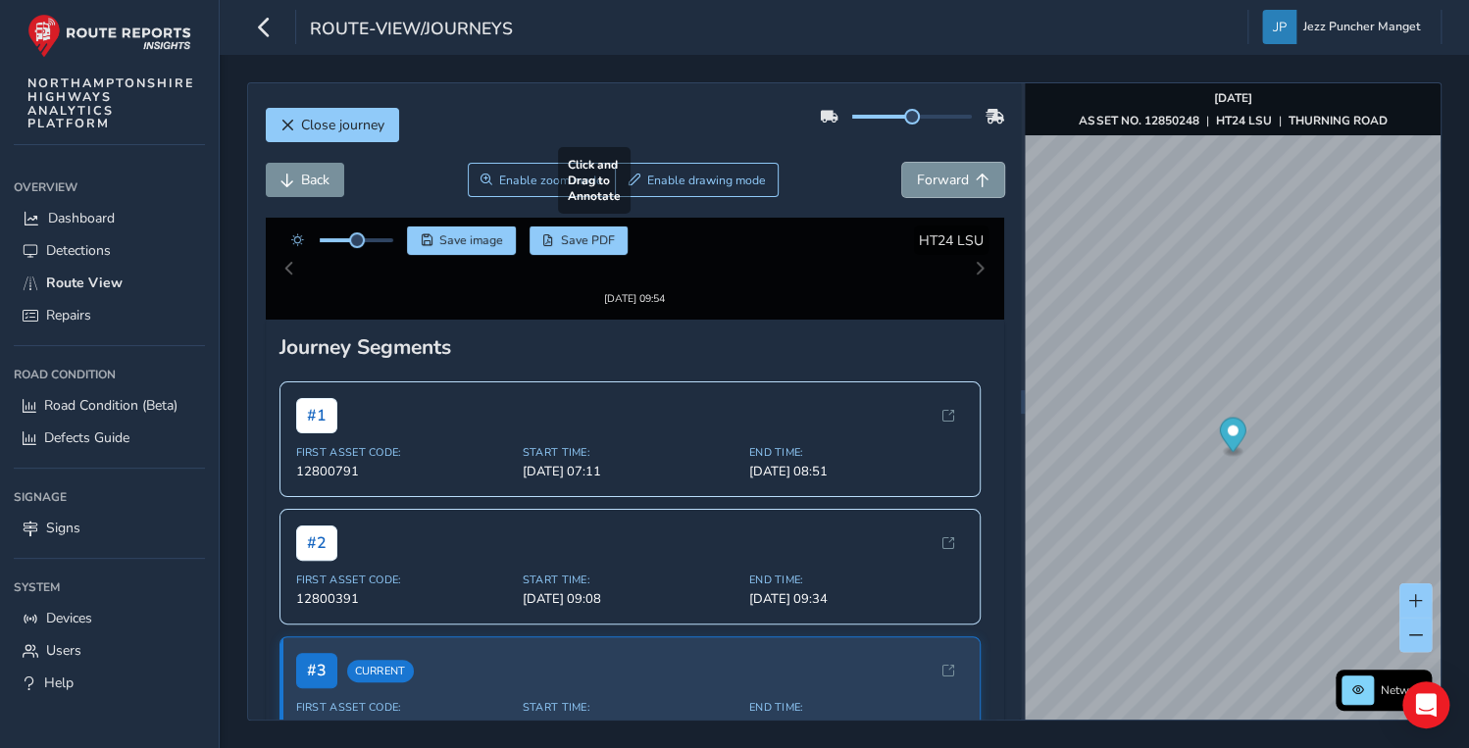
scroll to position [392, 0]
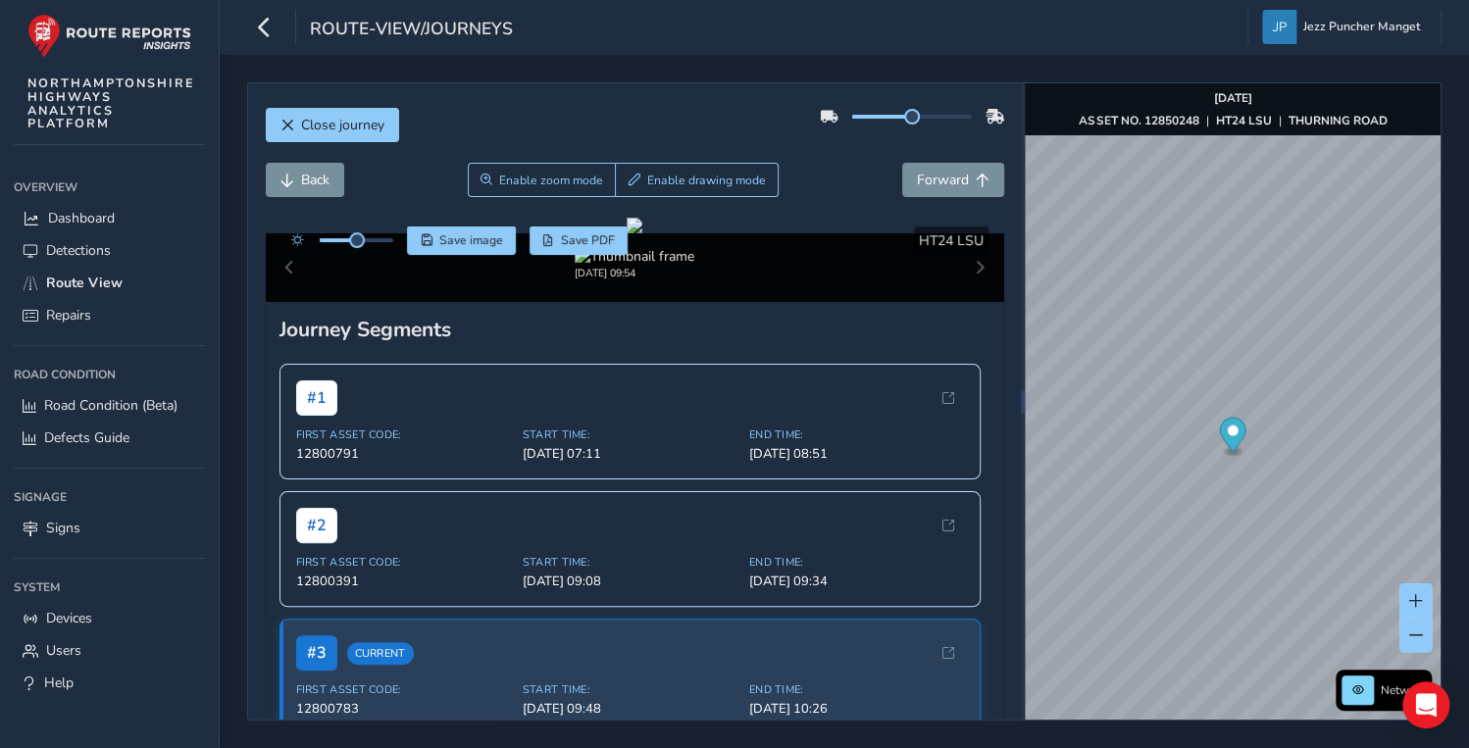
drag, startPoint x: 643, startPoint y: 409, endPoint x: 878, endPoint y: 215, distance: 304.3
click at [878, 215] on div "Close journey Back Enable zoom mode Enable drawing mode Forward Click and Drag …" at bounding box center [634, 401] width 773 height 636
drag, startPoint x: 878, startPoint y: 215, endPoint x: 907, endPoint y: 180, distance: 45.2
click at [917, 180] on span "Forward" at bounding box center [943, 180] width 52 height 19
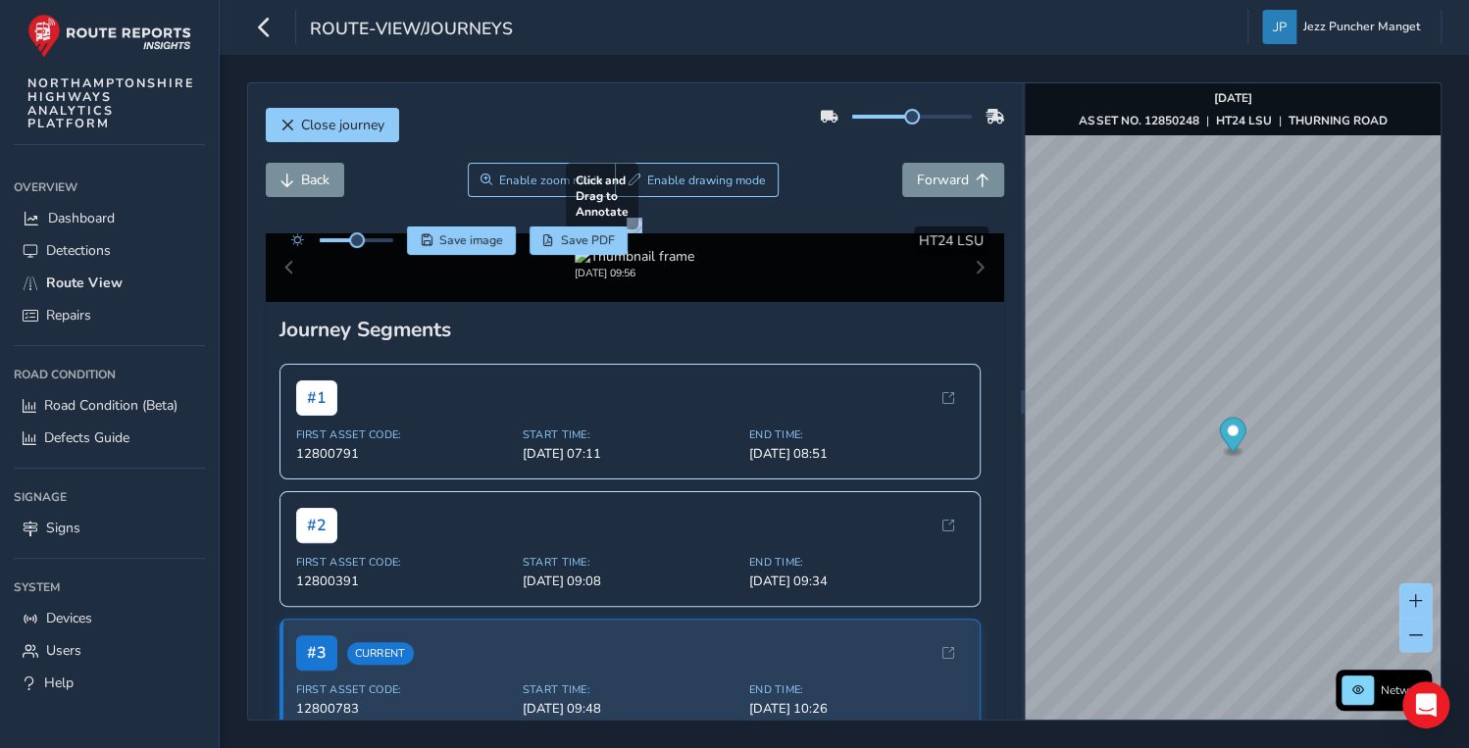
drag, startPoint x: 907, startPoint y: 180, endPoint x: 739, endPoint y: 423, distance: 294.6
click at [642, 233] on div at bounding box center [635, 226] width 16 height 16
click at [919, 183] on span "Forward" at bounding box center [943, 180] width 52 height 19
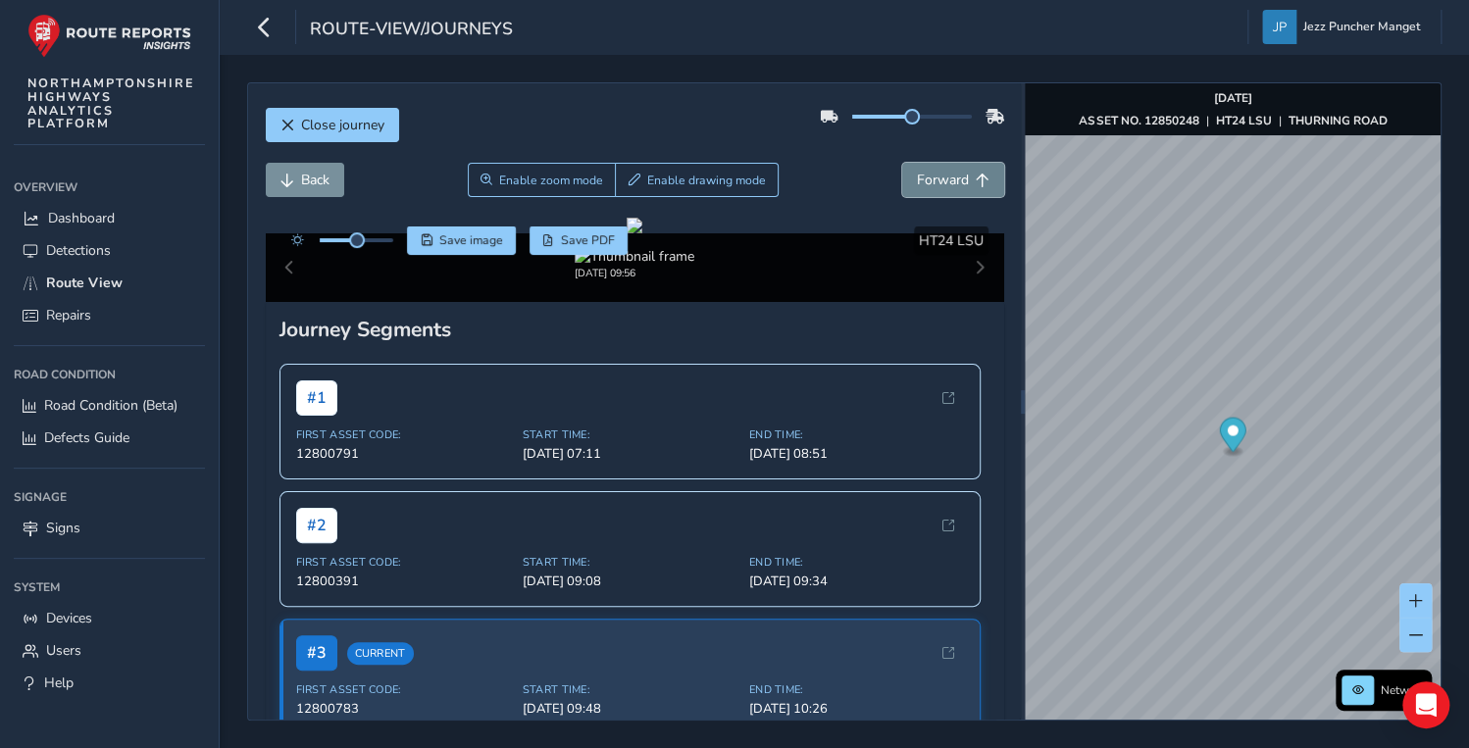
click at [919, 183] on span "Forward" at bounding box center [943, 180] width 52 height 19
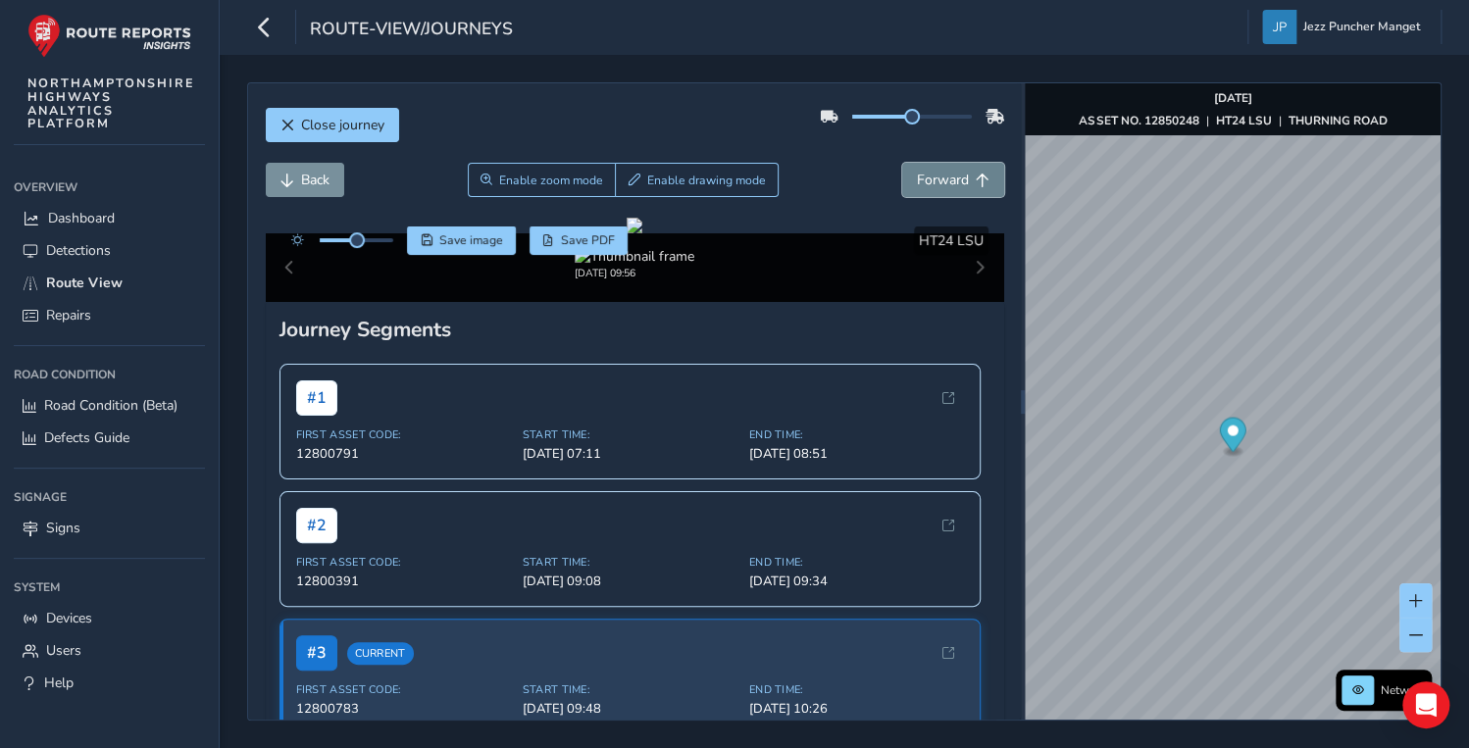
click at [919, 183] on span "Forward" at bounding box center [943, 180] width 52 height 19
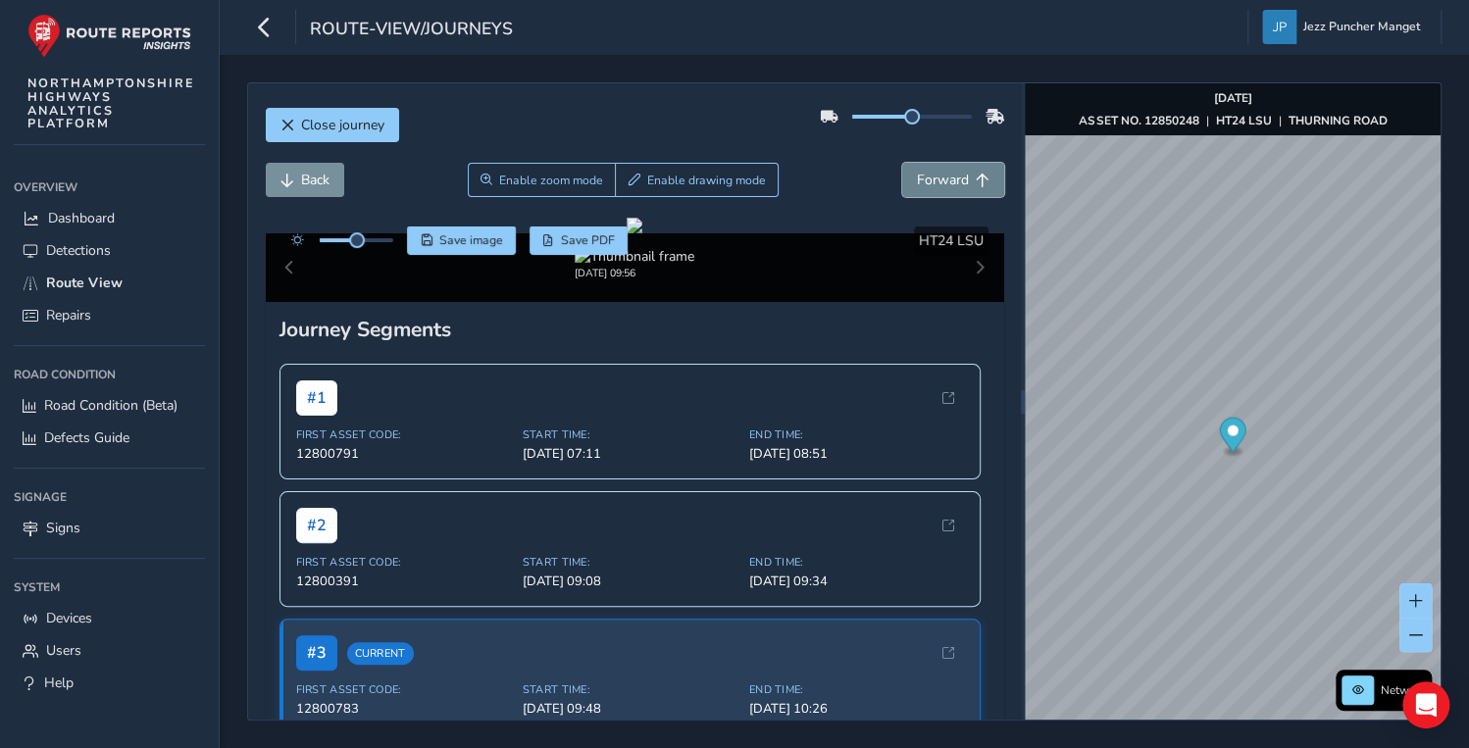
click at [919, 183] on span "Forward" at bounding box center [943, 180] width 52 height 19
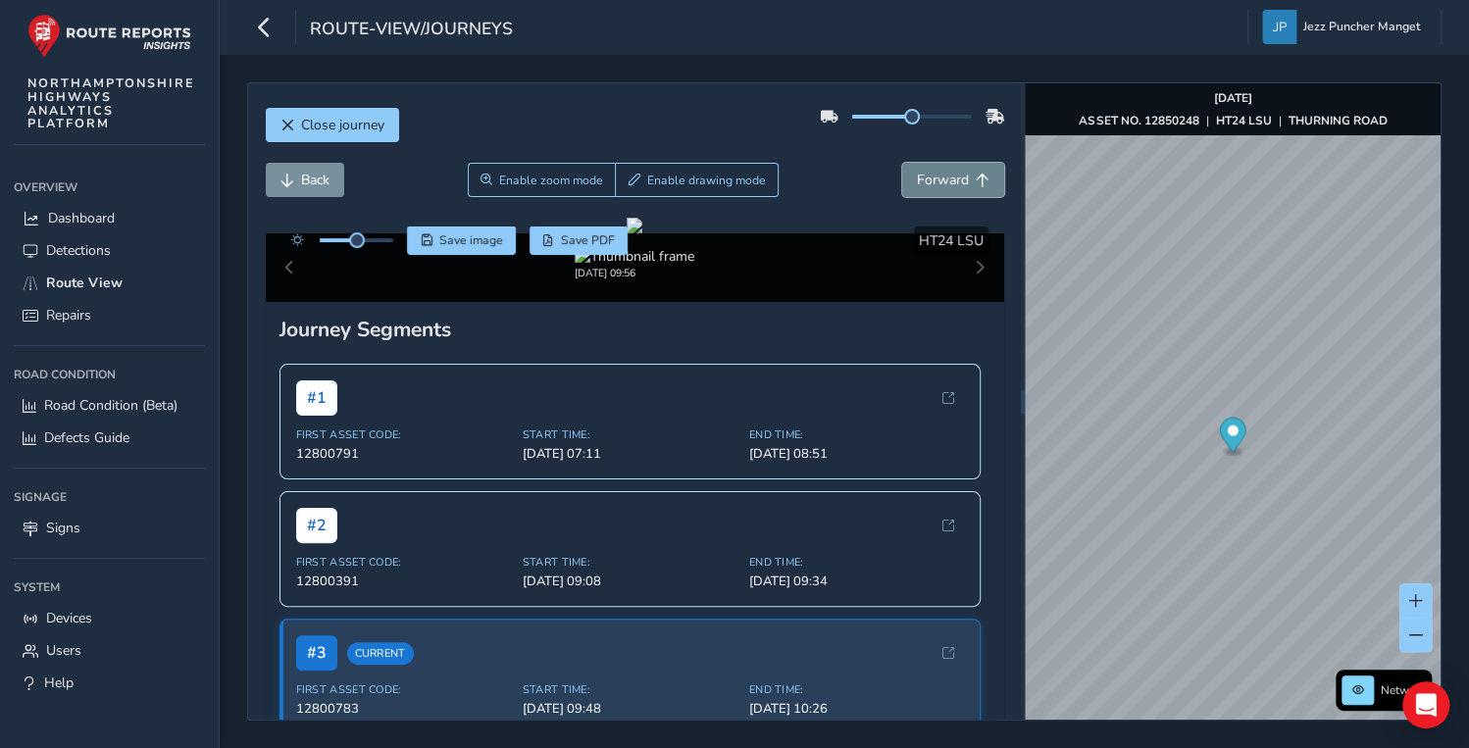
click at [919, 183] on span "Forward" at bounding box center [943, 180] width 52 height 19
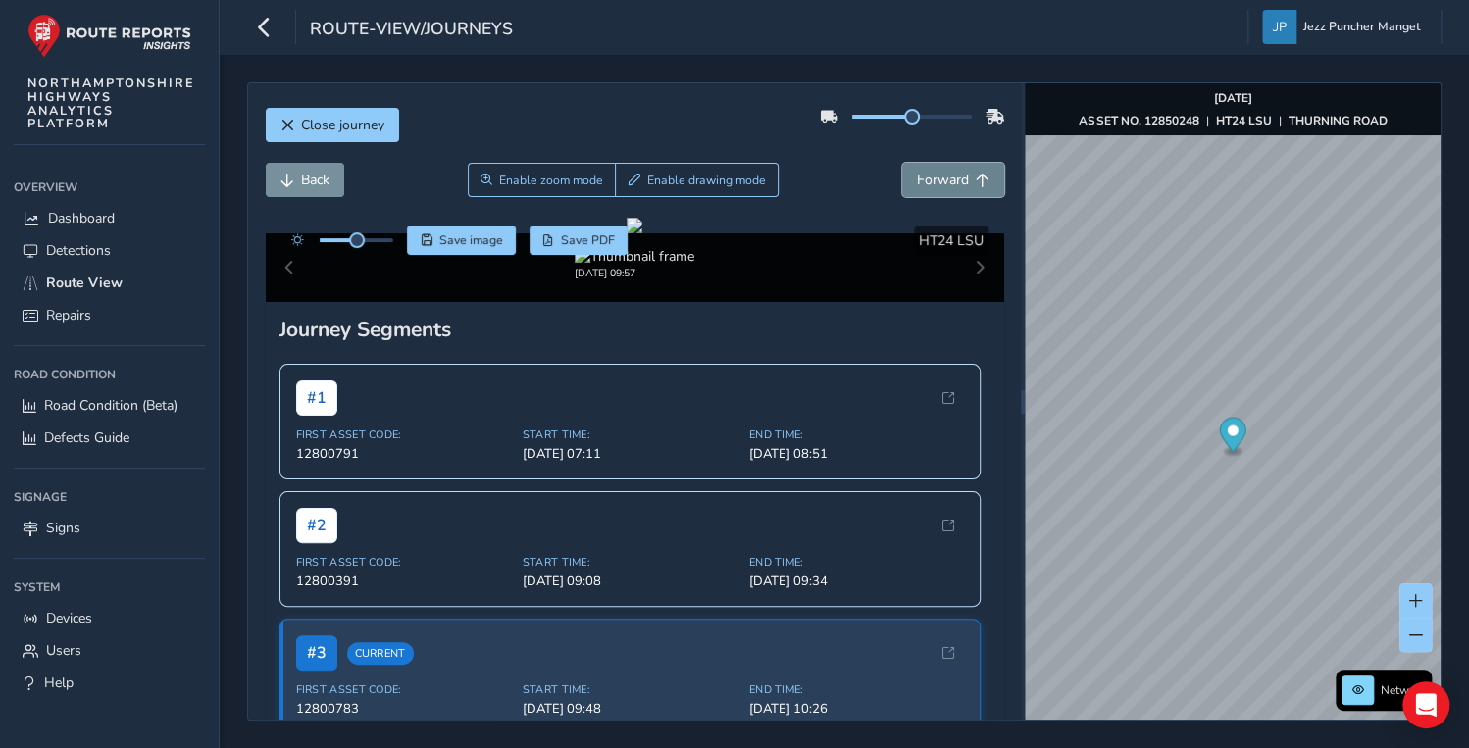
click at [919, 183] on span "Forward" at bounding box center [943, 180] width 52 height 19
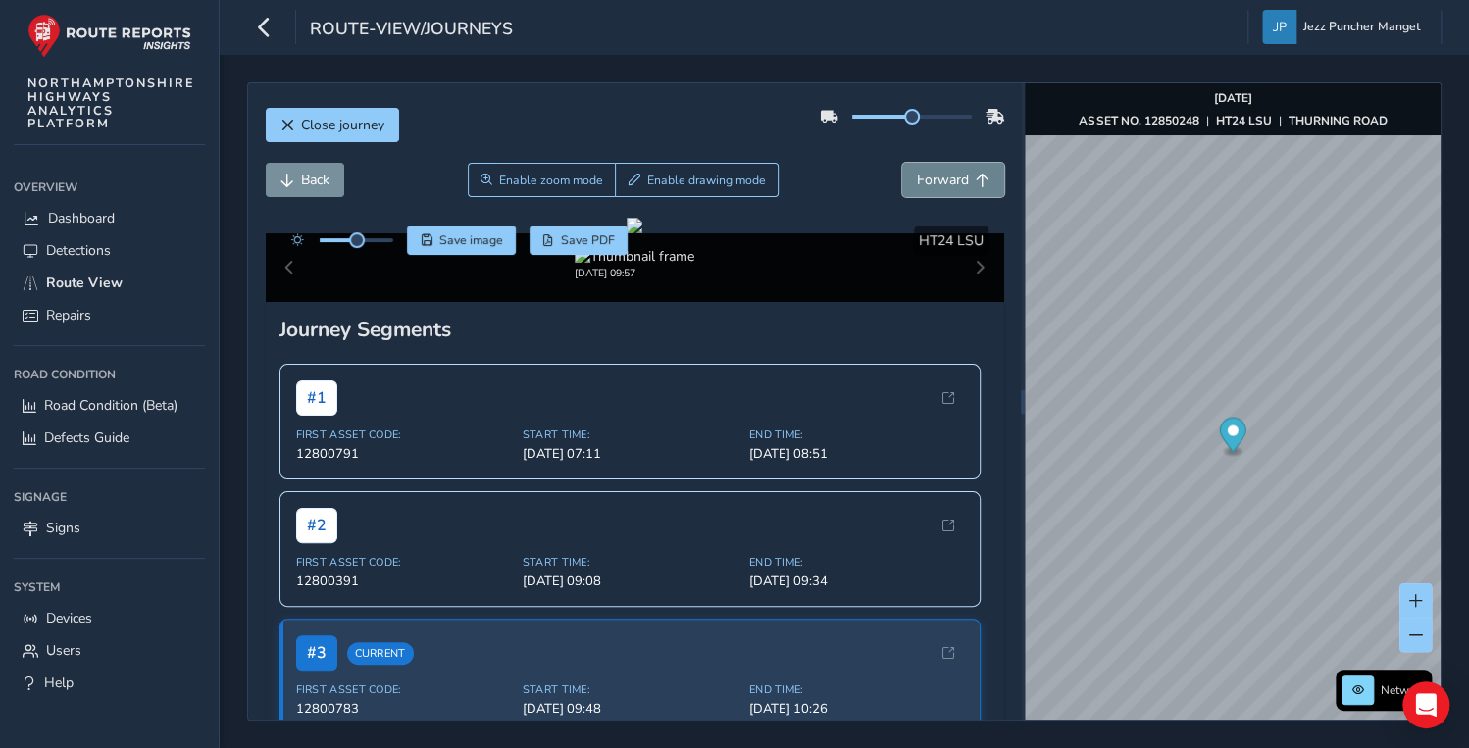
click at [919, 183] on span "Forward" at bounding box center [943, 180] width 52 height 19
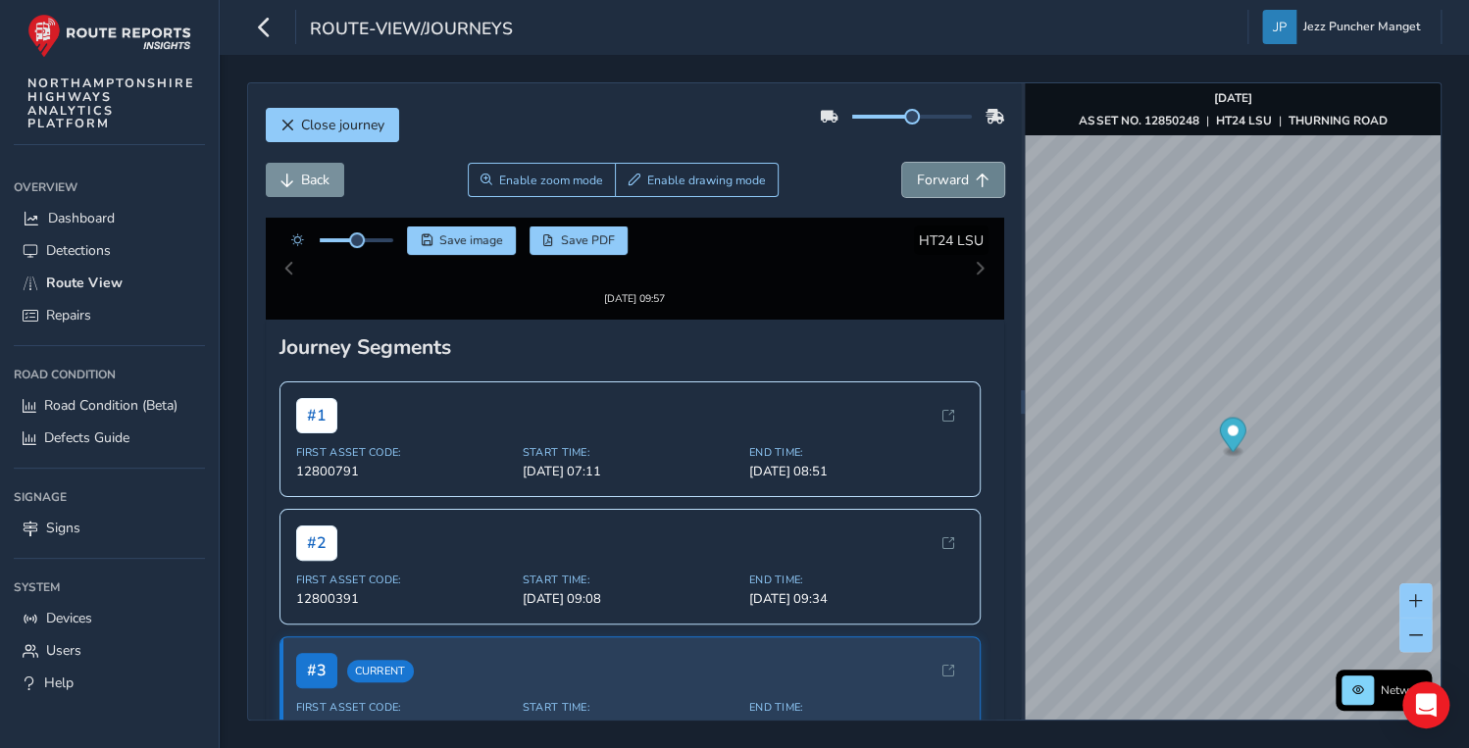
click at [919, 183] on span "Forward" at bounding box center [943, 180] width 52 height 19
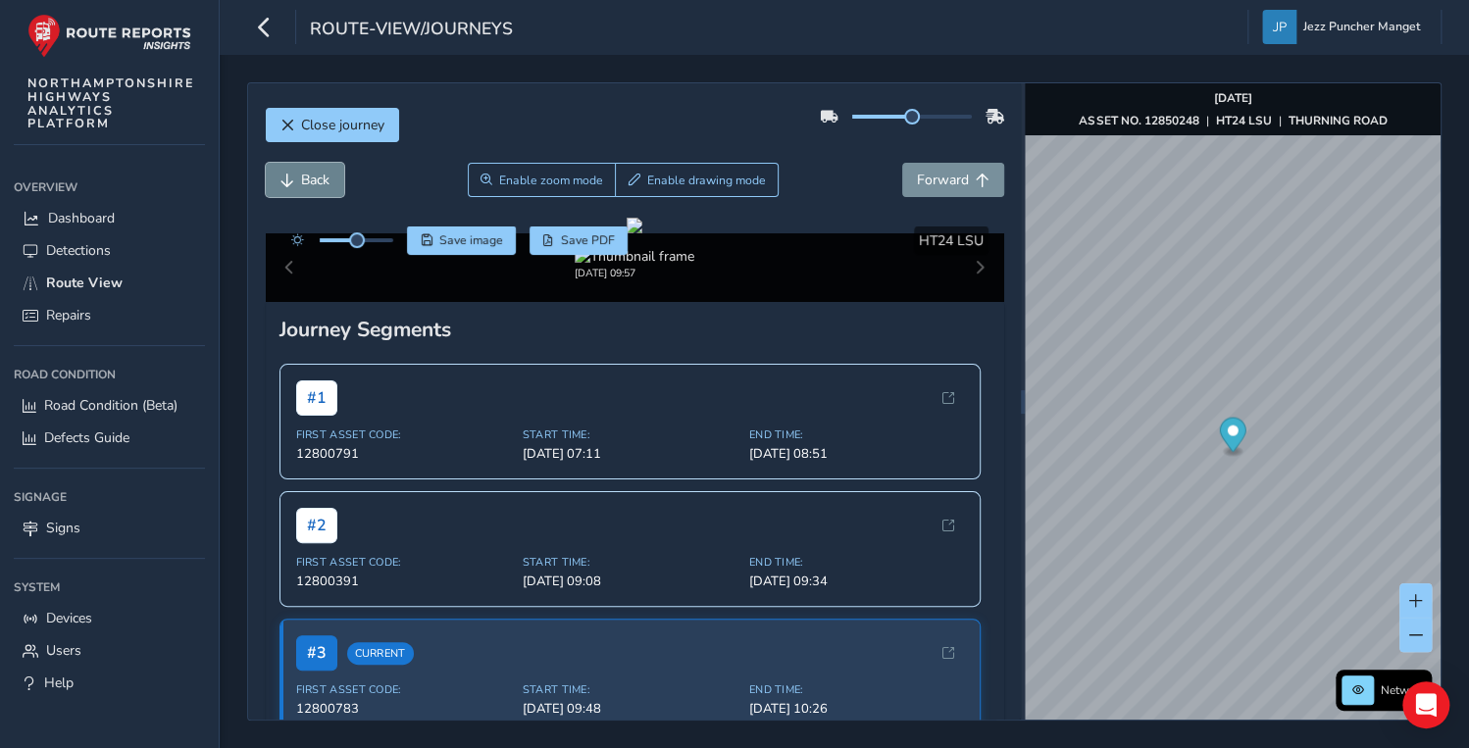
click at [318, 169] on button "Back" at bounding box center [305, 180] width 78 height 34
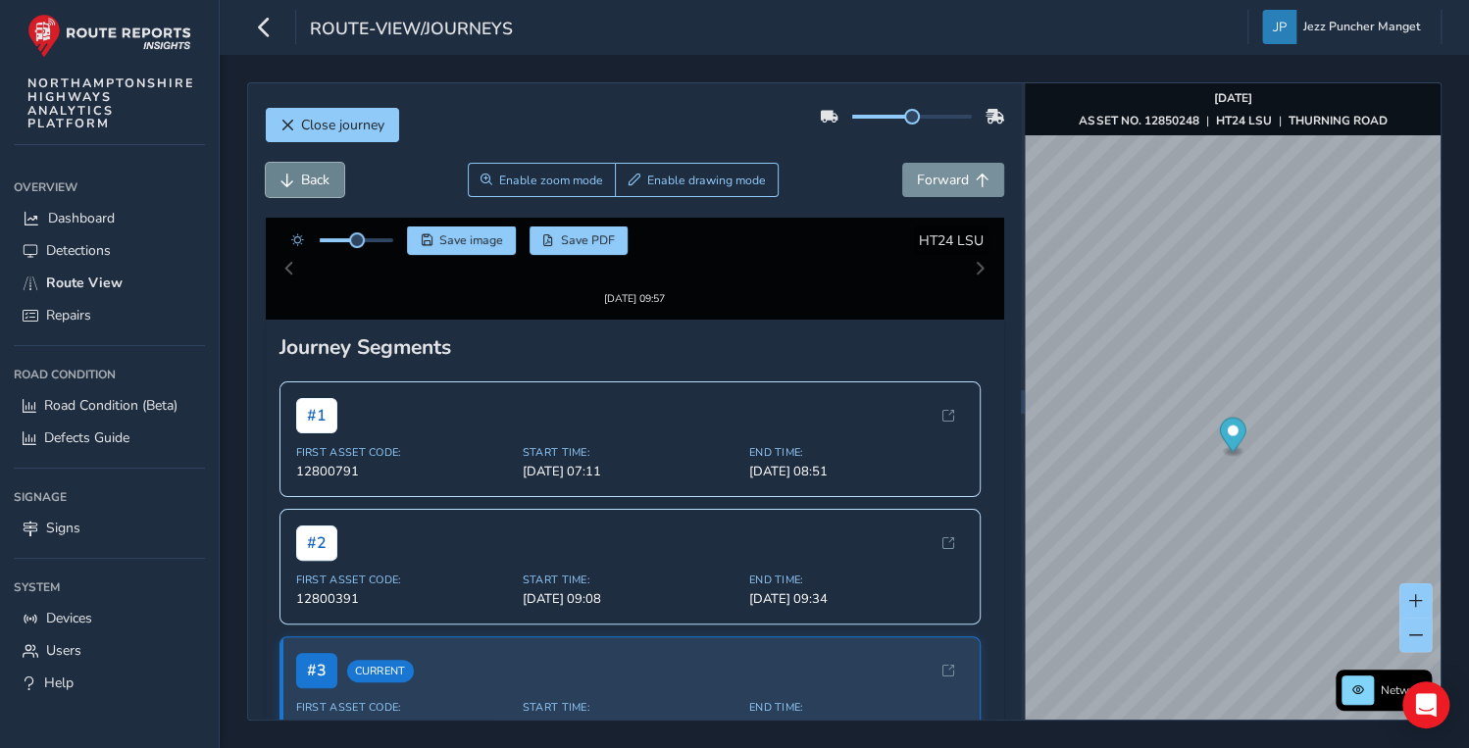
click at [318, 169] on button "Back" at bounding box center [305, 180] width 78 height 34
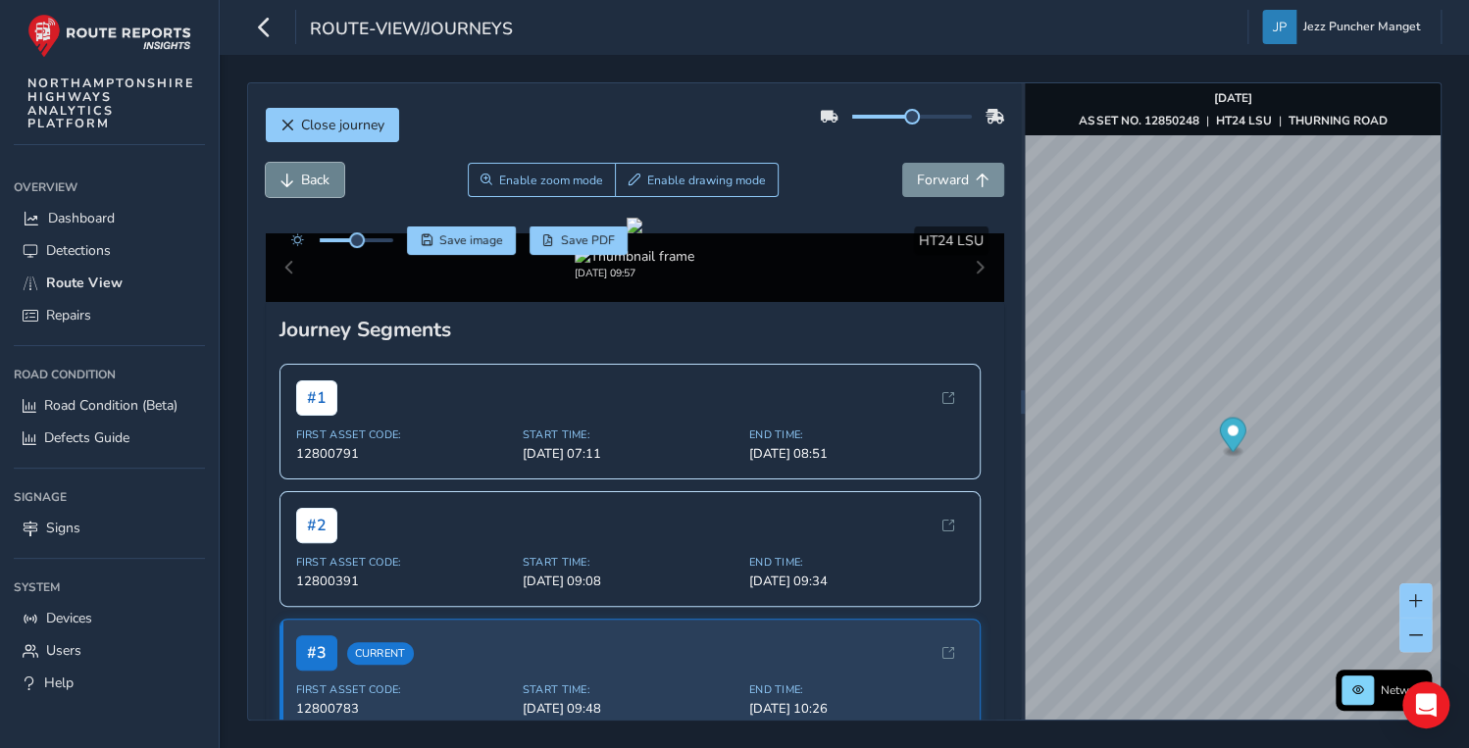
click at [318, 169] on button "Back" at bounding box center [305, 180] width 78 height 34
click at [947, 182] on span "Forward" at bounding box center [943, 180] width 52 height 19
click at [642, 233] on div at bounding box center [635, 226] width 16 height 16
click at [294, 168] on button "Back" at bounding box center [305, 180] width 78 height 34
click at [976, 182] on span "Forward" at bounding box center [983, 181] width 14 height 14
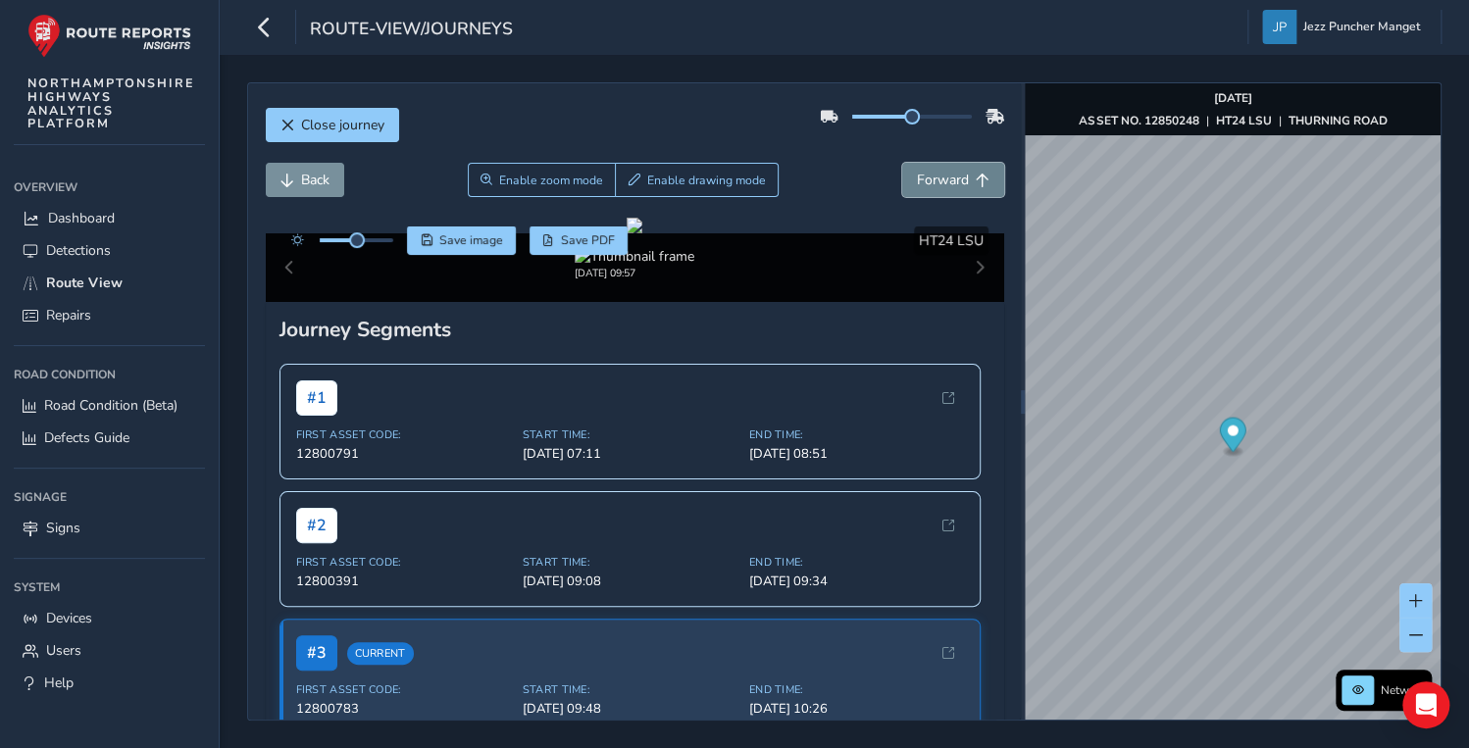
click at [976, 182] on span "Forward" at bounding box center [983, 181] width 14 height 14
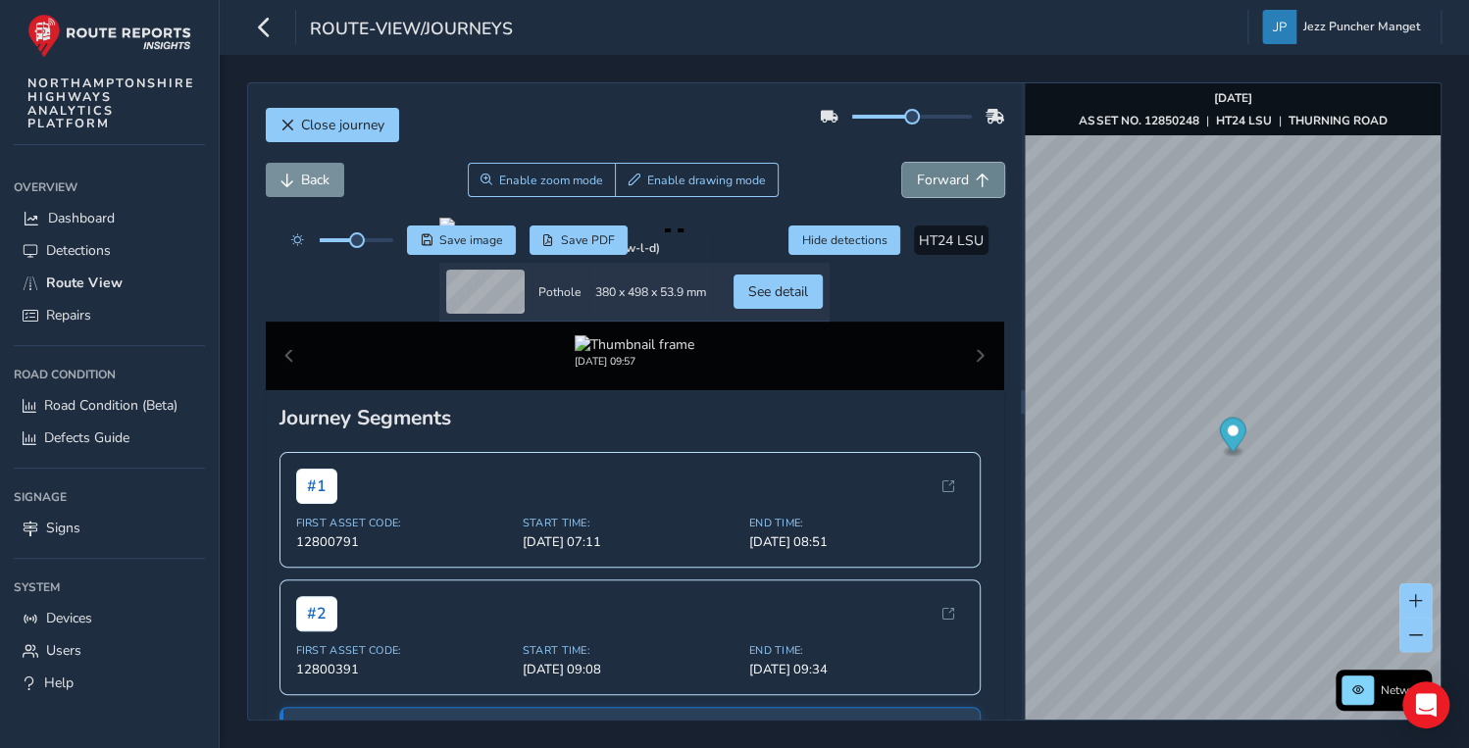
click at [976, 182] on span "Forward" at bounding box center [983, 181] width 14 height 14
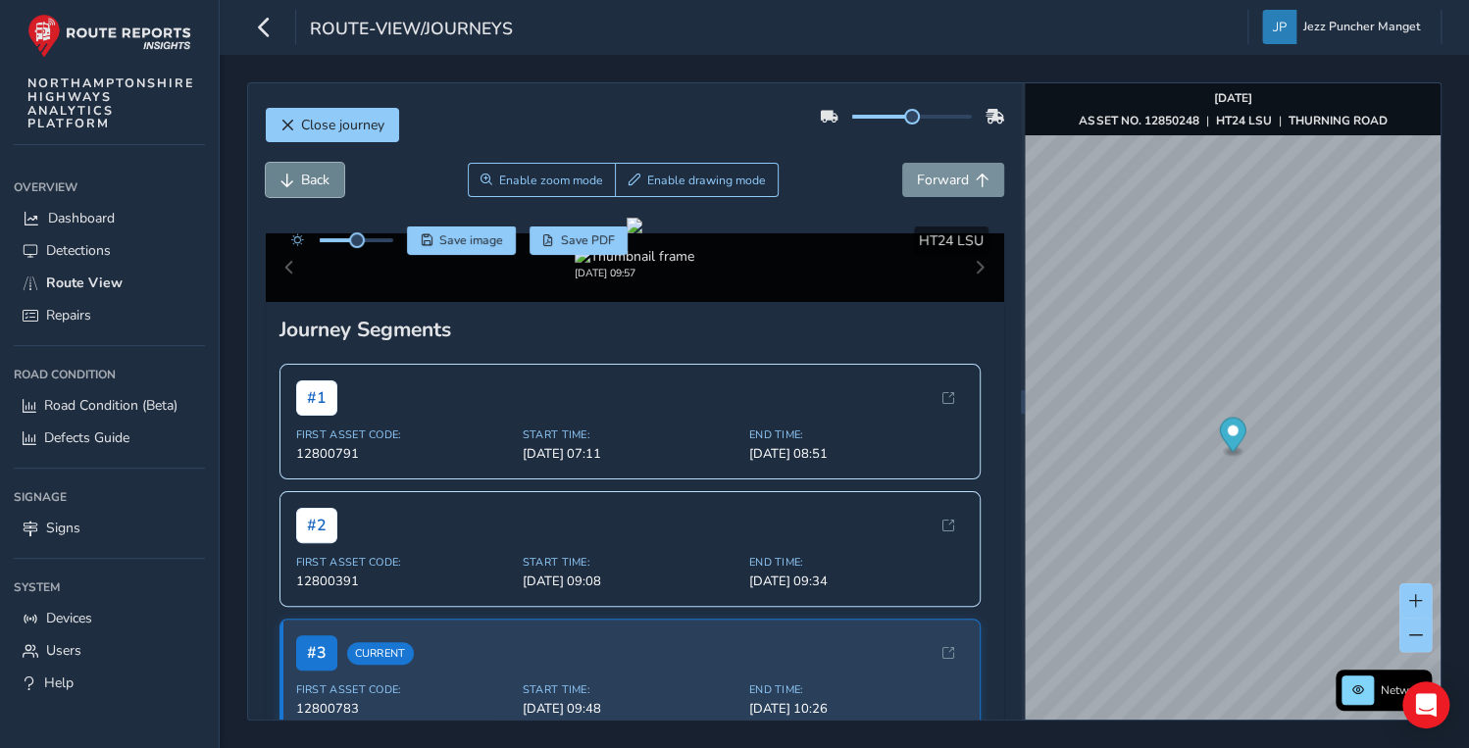
click at [318, 193] on button "Back" at bounding box center [305, 180] width 78 height 34
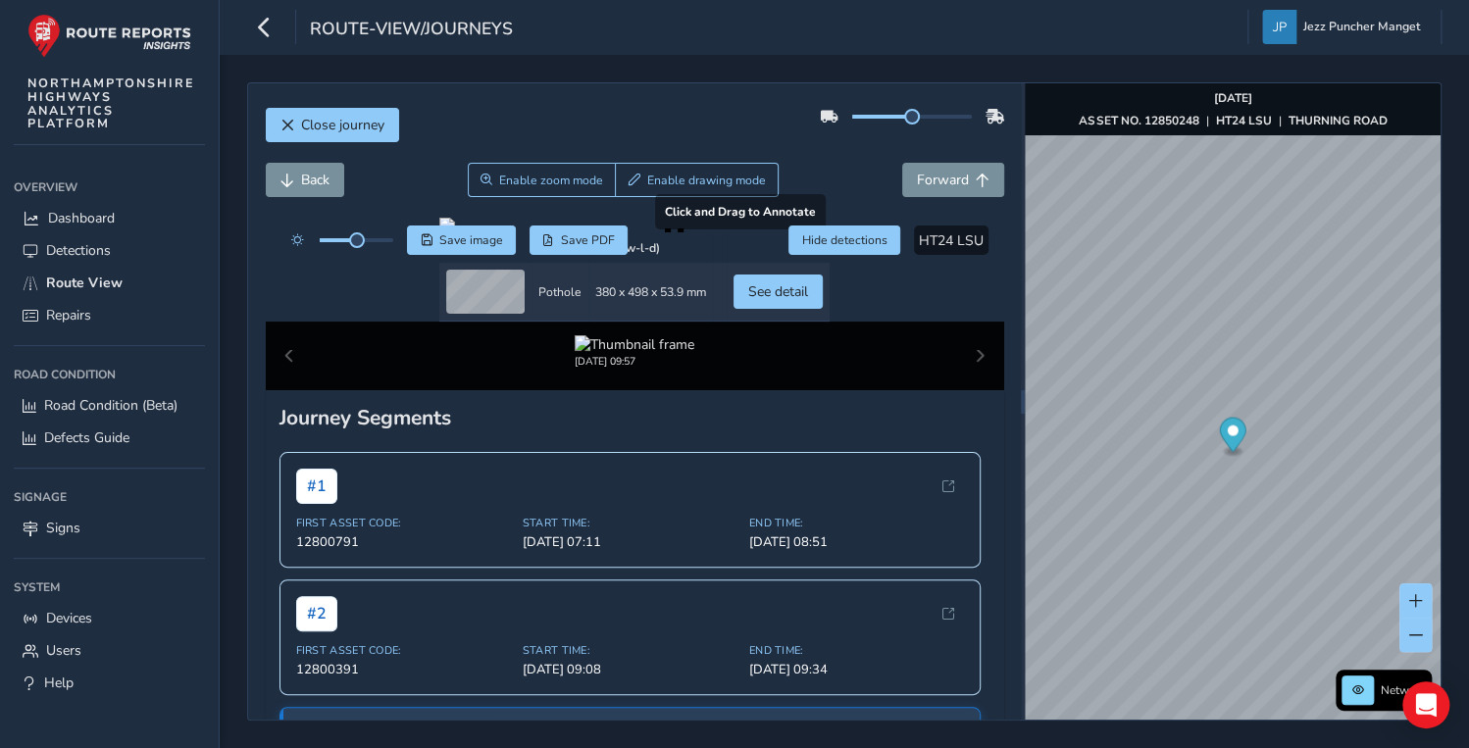
click at [601, 233] on div at bounding box center [634, 226] width 390 height 16
click at [604, 233] on div at bounding box center [634, 226] width 390 height 16
drag, startPoint x: 606, startPoint y: 438, endPoint x: 763, endPoint y: 558, distance: 197.3
click at [612, 233] on div at bounding box center [634, 226] width 390 height 16
click at [830, 233] on div at bounding box center [634, 226] width 390 height 16
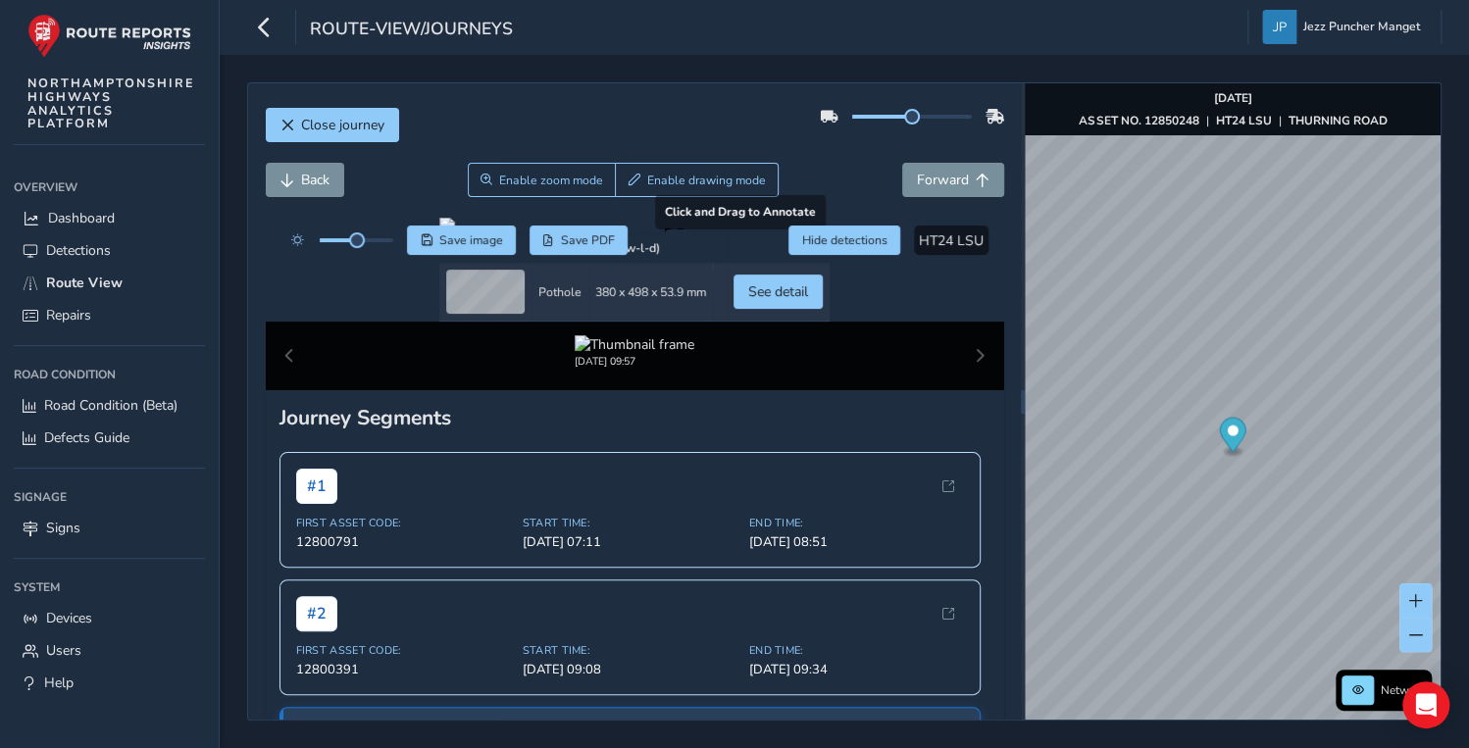
click at [697, 233] on div at bounding box center [634, 226] width 390 height 16
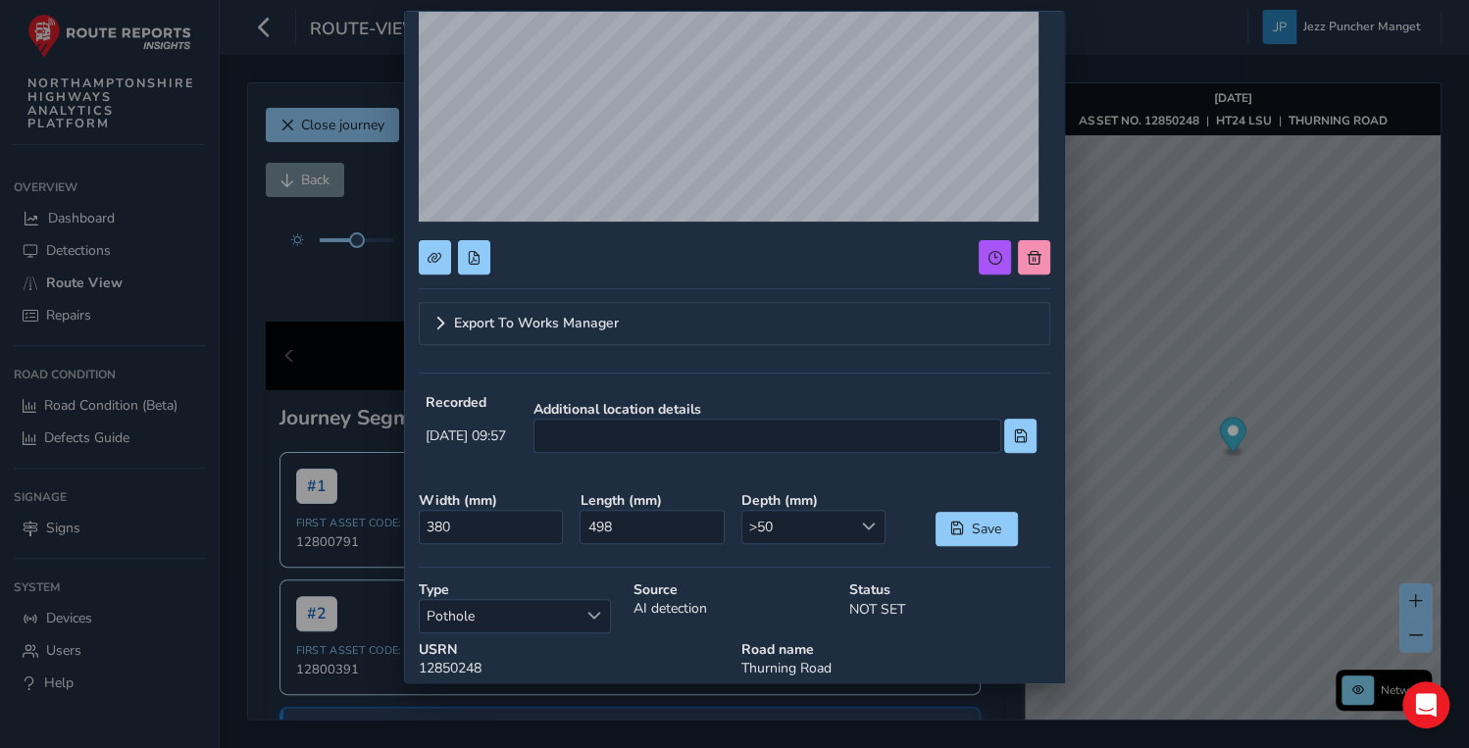
scroll to position [377, 0]
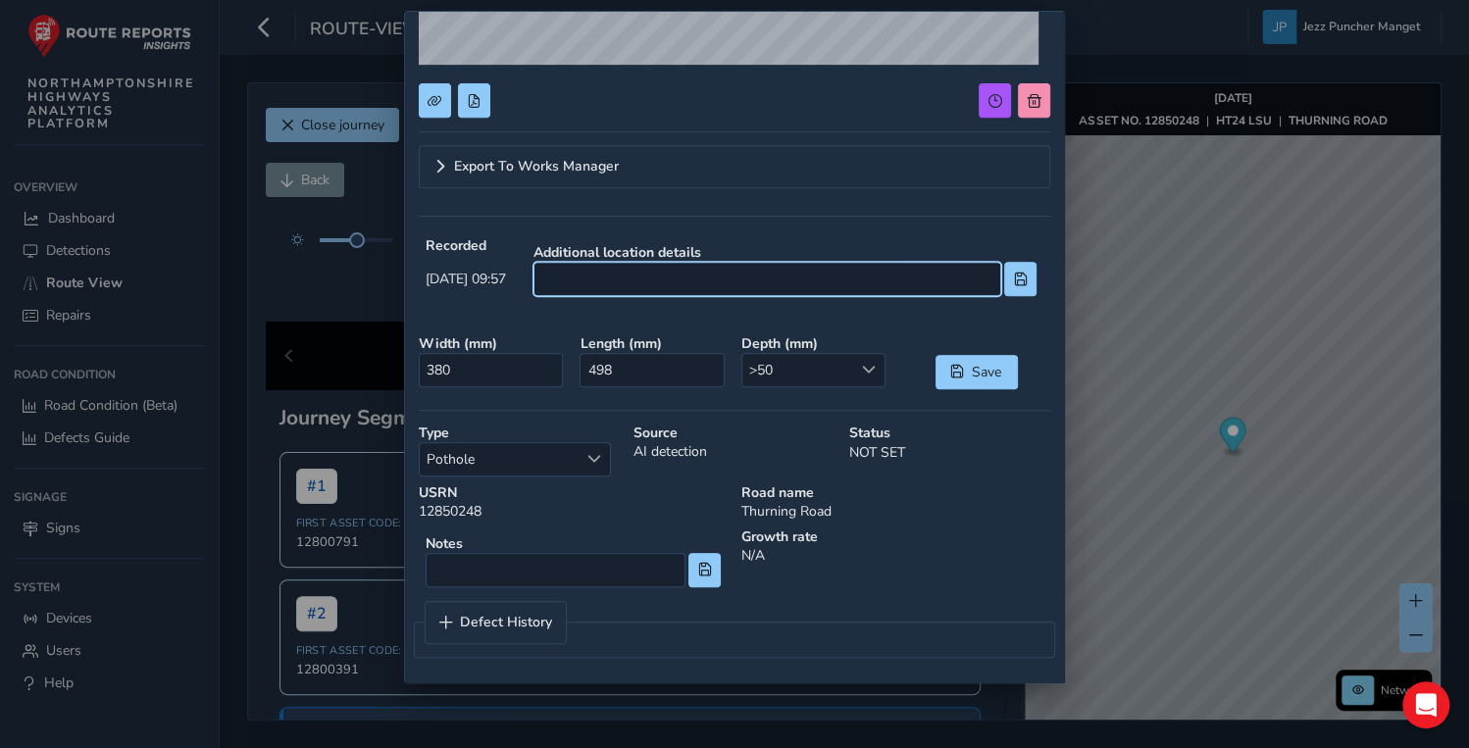
click at [907, 290] on input at bounding box center [767, 279] width 468 height 34
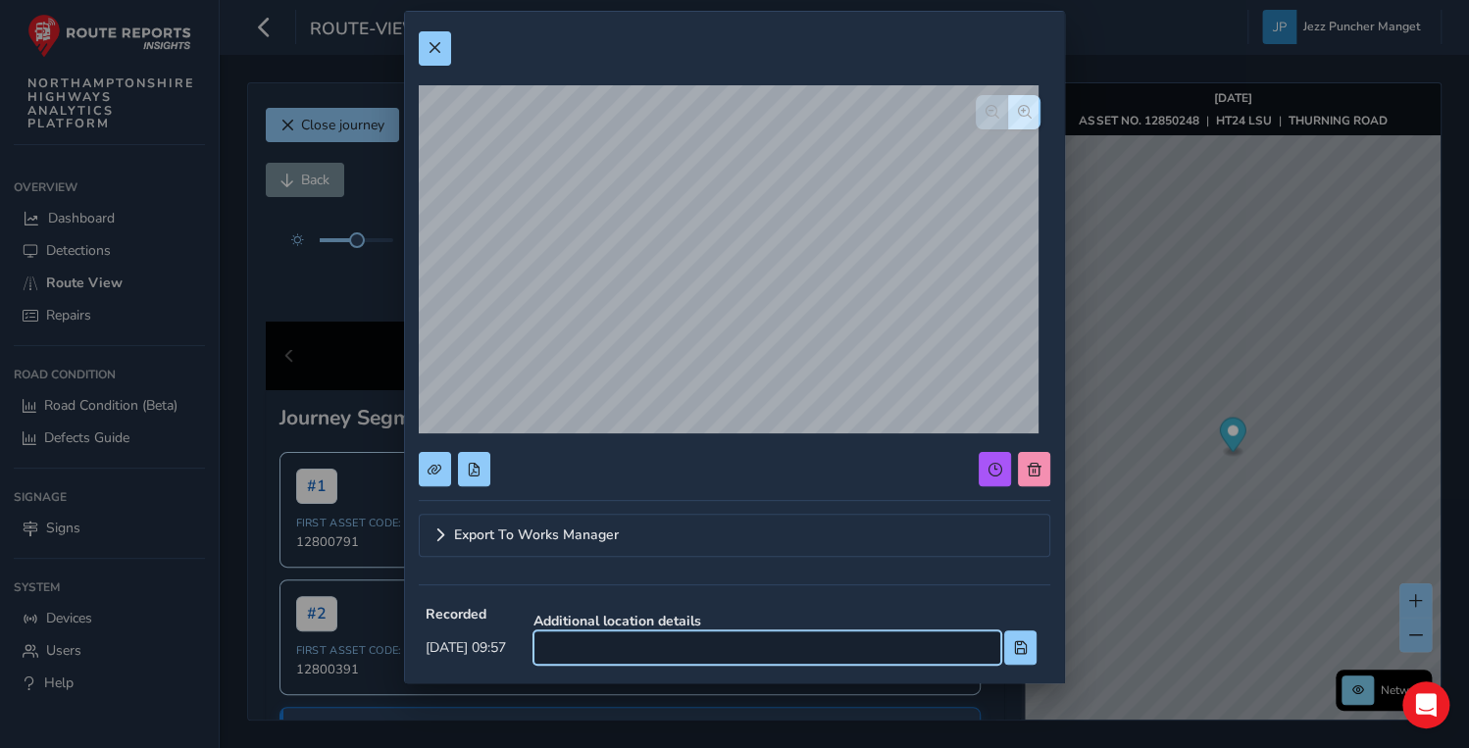
scroll to position [0, 0]
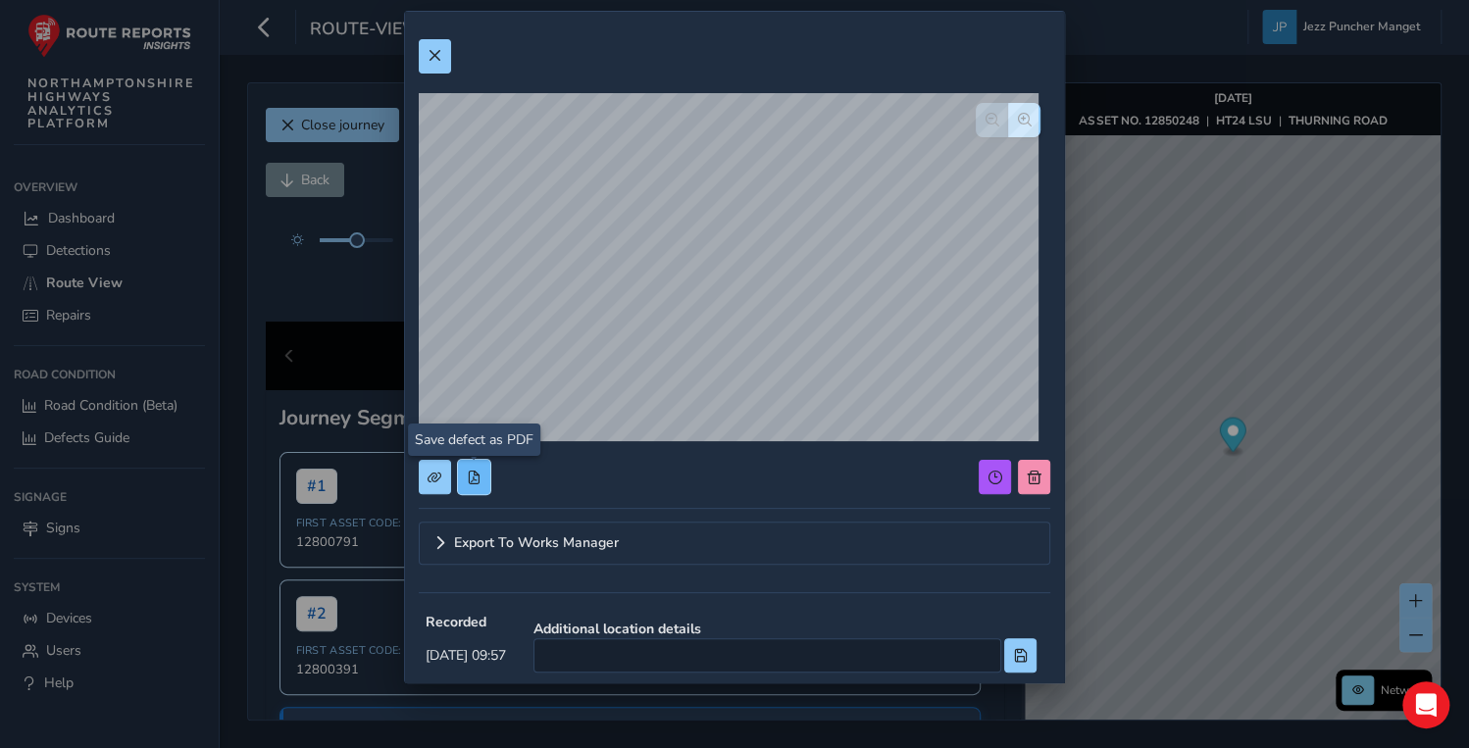
click at [469, 483] on button at bounding box center [474, 477] width 32 height 34
click at [461, 475] on button at bounding box center [474, 477] width 32 height 34
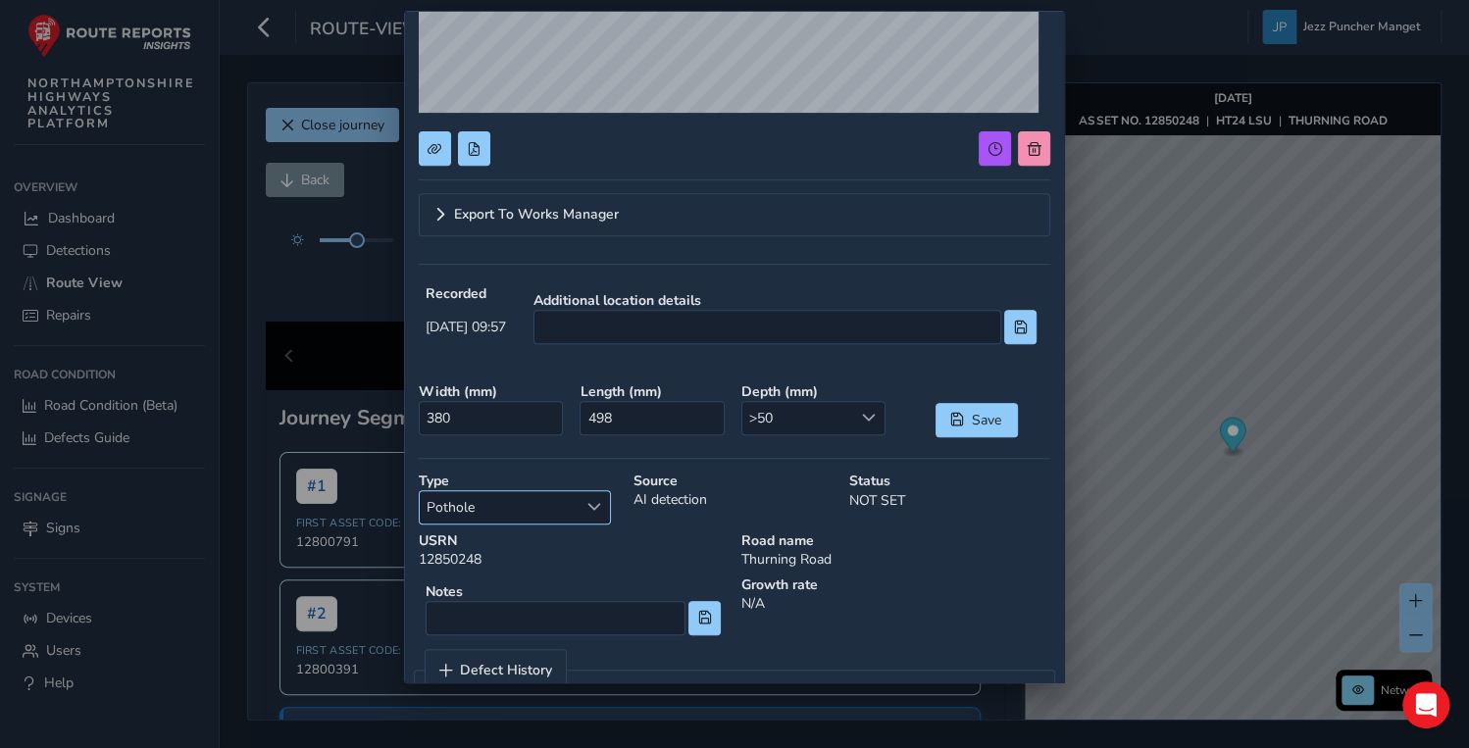
scroll to position [377, 0]
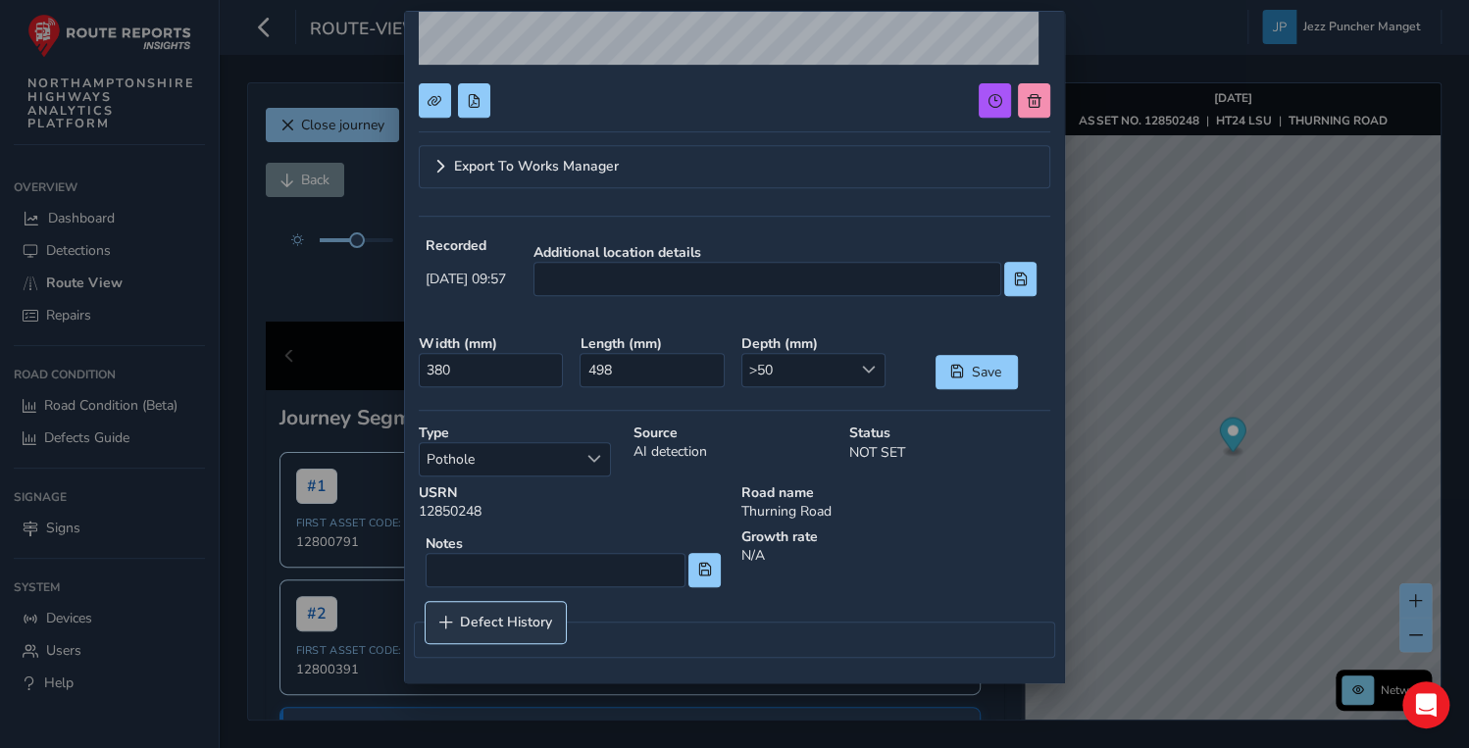
click at [545, 629] on link "Defect History" at bounding box center [496, 622] width 140 height 41
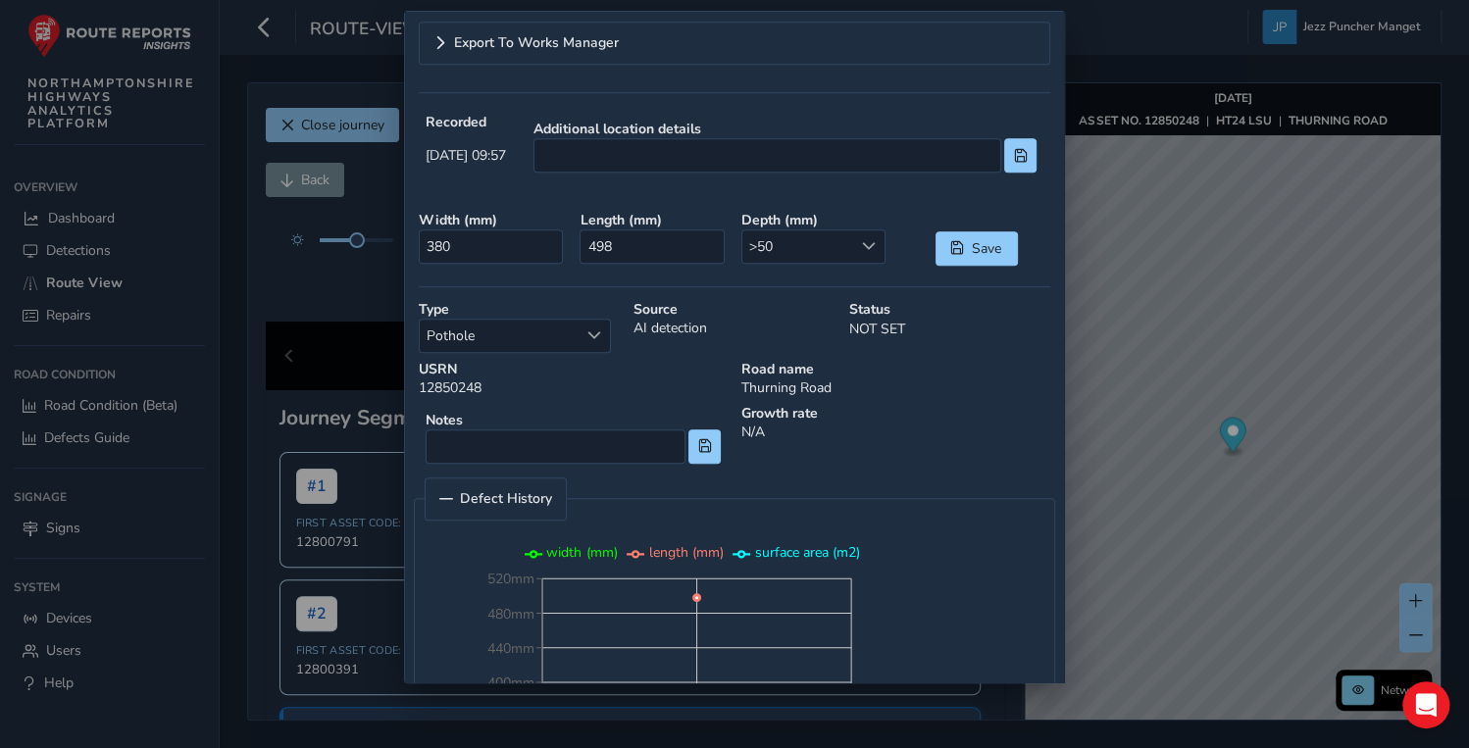
scroll to position [671, 0]
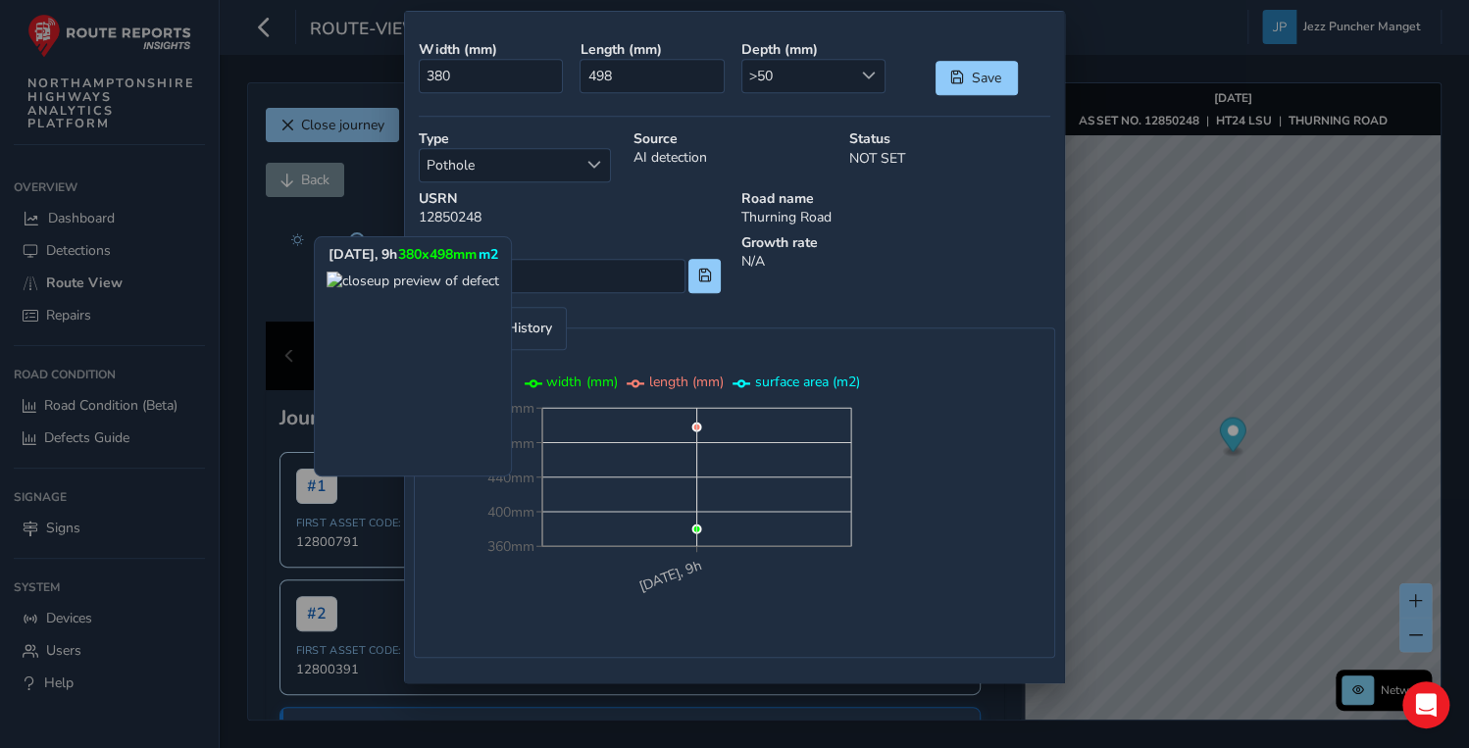
click at [690, 423] on icon "[DATE], 9h 360mm 400mm 440mm 480mm 520mm" at bounding box center [670, 501] width 490 height 267
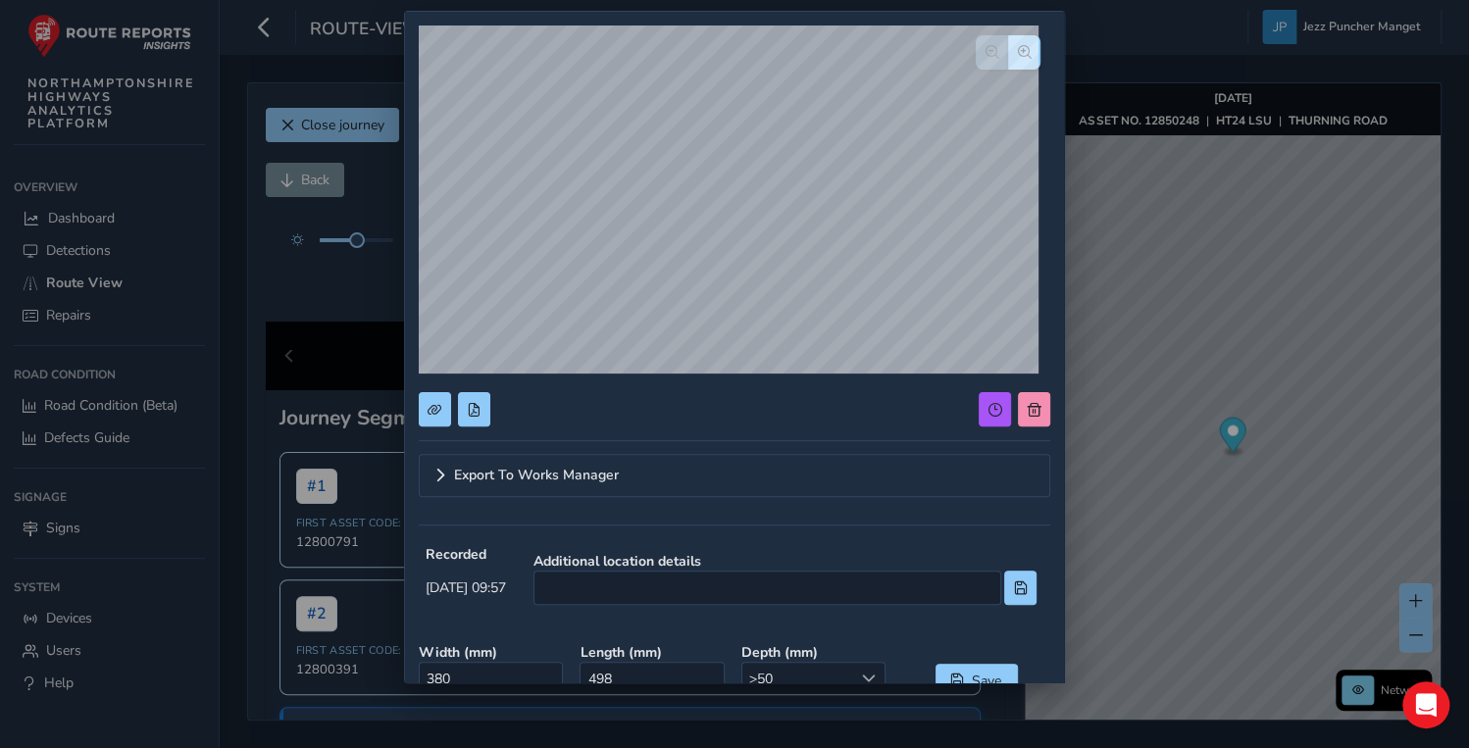
scroll to position [0, 0]
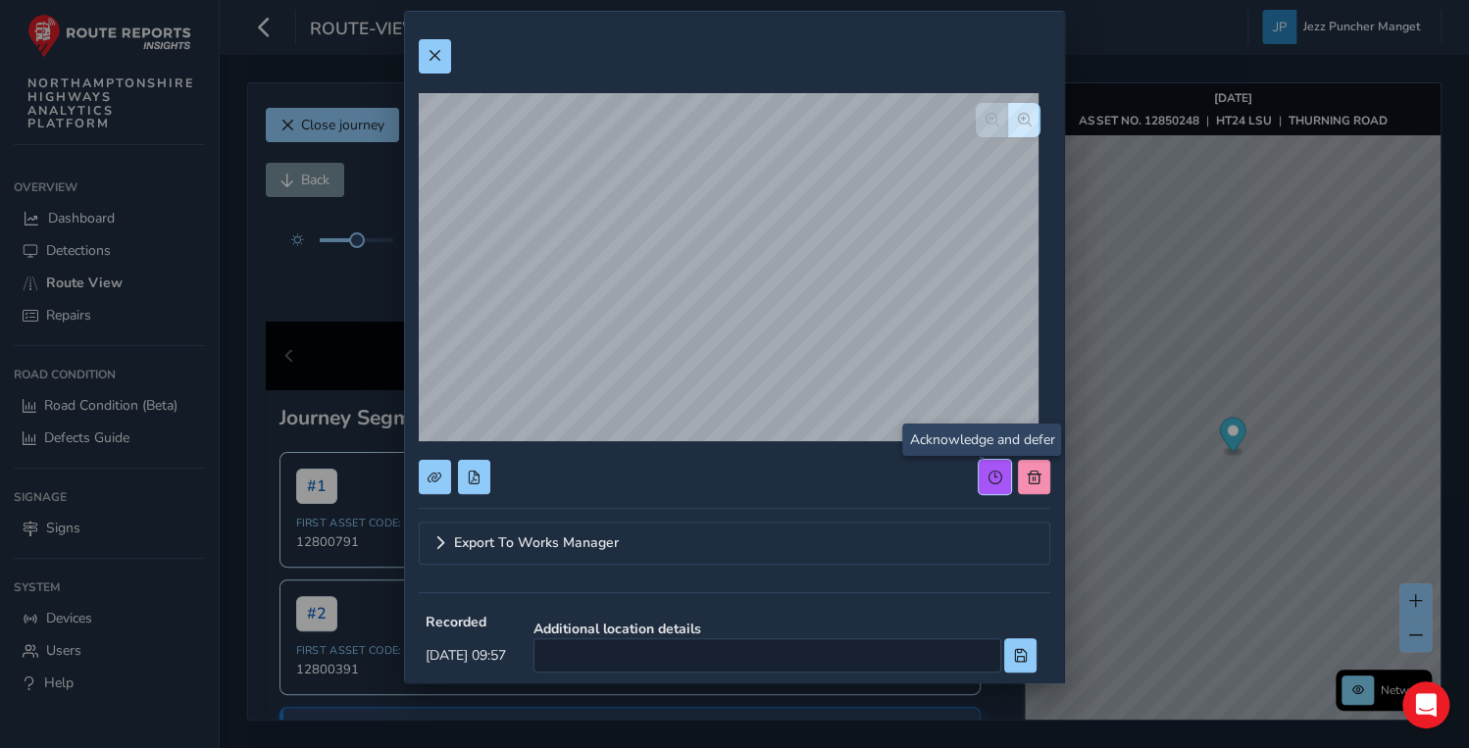
click at [988, 467] on button at bounding box center [995, 477] width 32 height 34
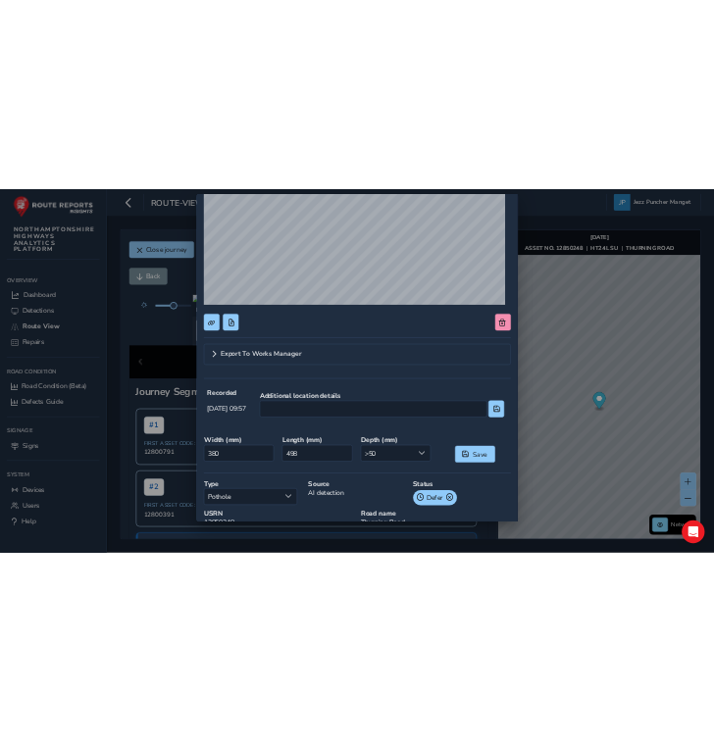
scroll to position [314, 0]
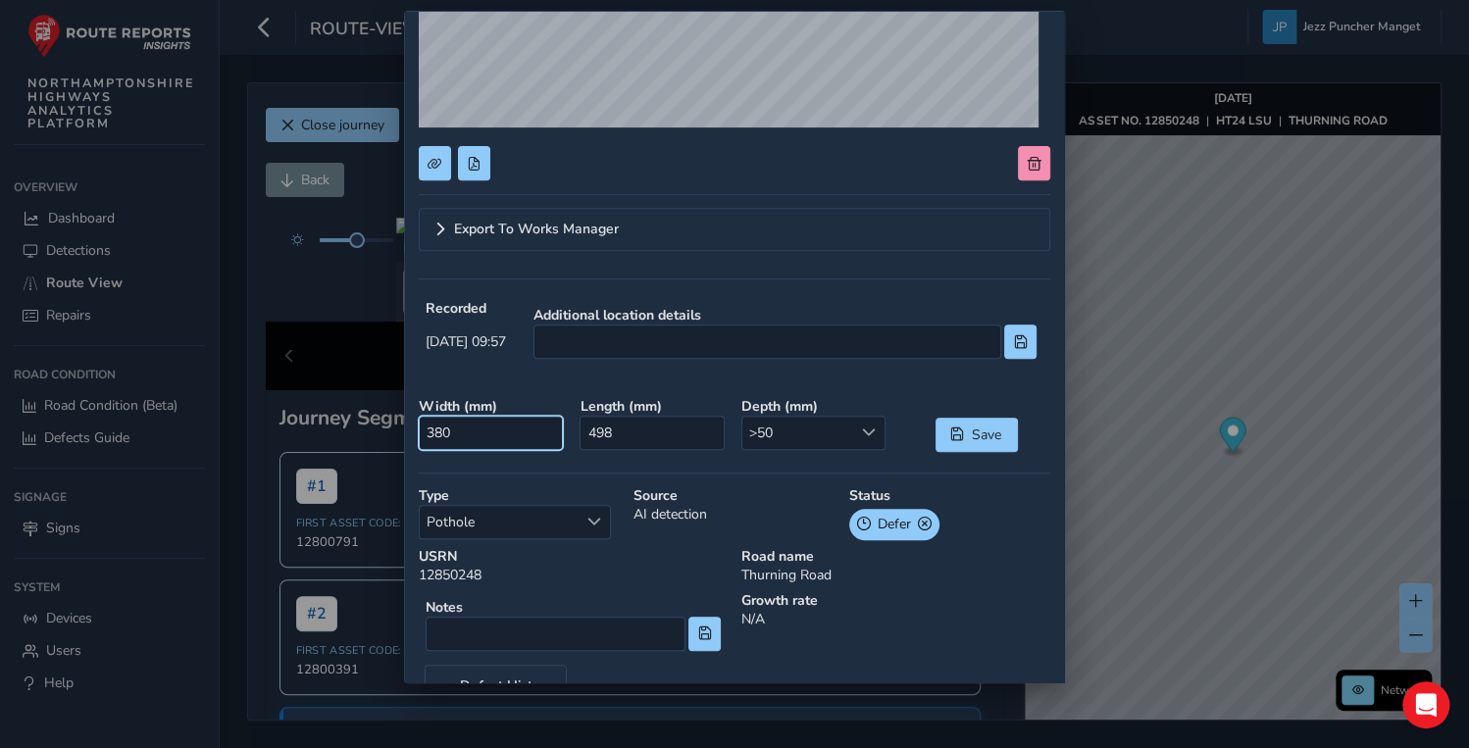
click at [463, 427] on input "380" at bounding box center [491, 433] width 144 height 34
drag, startPoint x: 500, startPoint y: 428, endPoint x: 137, endPoint y: 473, distance: 365.6
click at [137, 476] on div "Export To Works Manager Recorded [DATE] 09:57 Additional location details Width…" at bounding box center [734, 374] width 1469 height 748
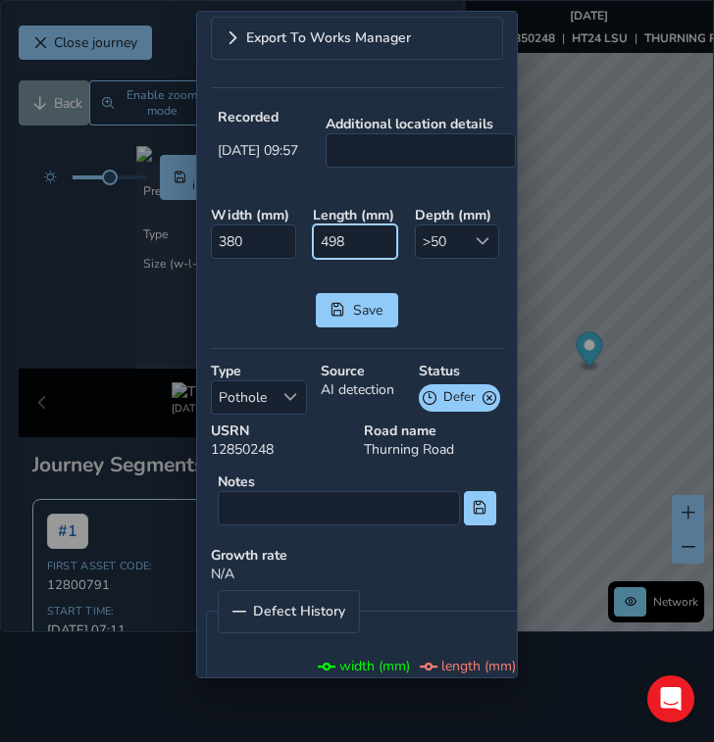
click at [357, 240] on input "498" at bounding box center [355, 242] width 84 height 34
drag, startPoint x: 337, startPoint y: 244, endPoint x: 116, endPoint y: 275, distance: 223.7
click at [116, 275] on div "Export To Works Manager Recorded [DATE] 09:57 Additional location details Width…" at bounding box center [357, 371] width 714 height 742
click at [333, 239] on input "498" at bounding box center [355, 242] width 84 height 34
drag, startPoint x: 373, startPoint y: 239, endPoint x: 253, endPoint y: 251, distance: 120.2
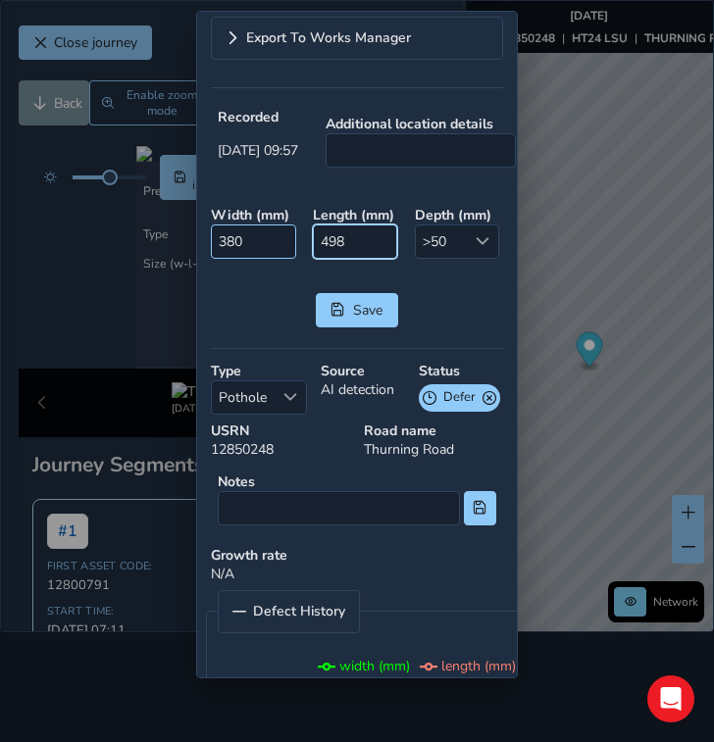
click at [260, 250] on div "Width ( mm ) 380 Length ( mm ) 498 Depth ( mm ) >50 >50 Save" at bounding box center [357, 266] width 306 height 135
